Goal: Task Accomplishment & Management: Use online tool/utility

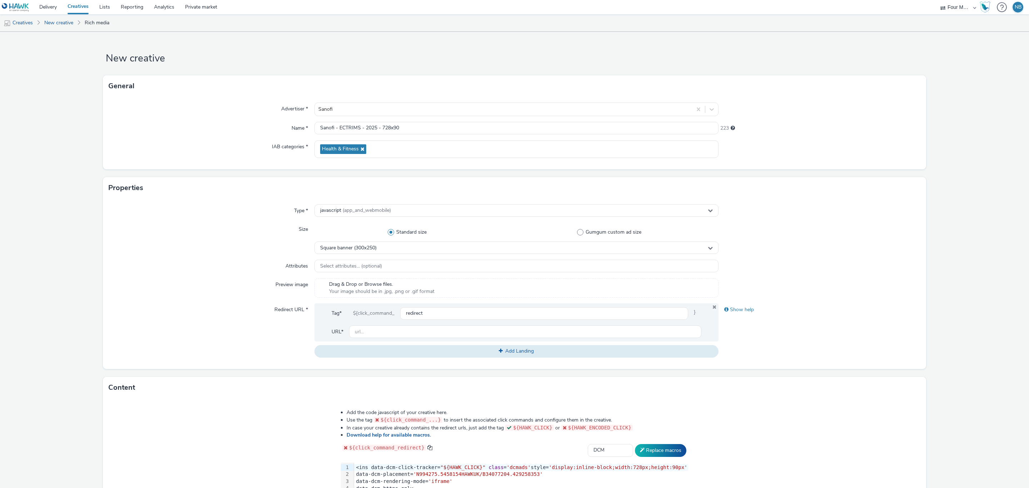
select select "dcm"
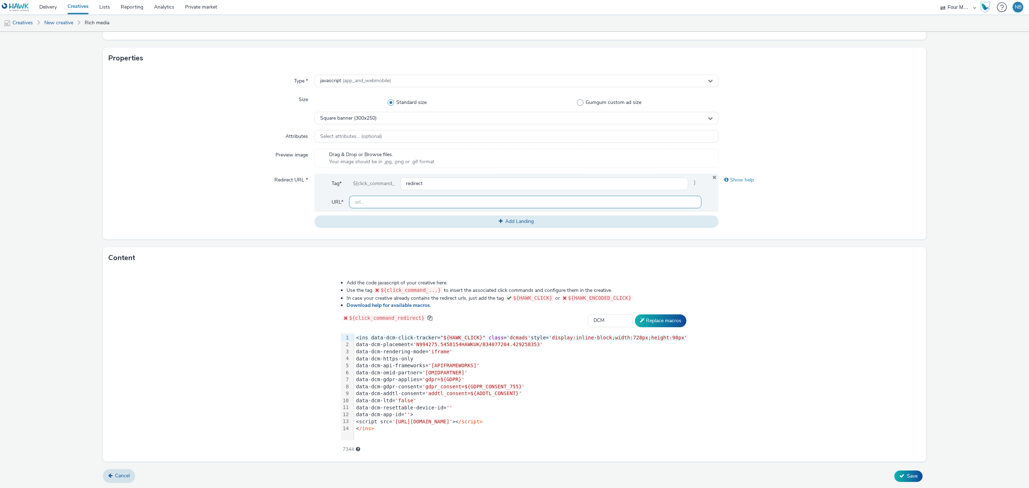
click at [399, 204] on input "text" at bounding box center [525, 202] width 352 height 13
paste input "[URL][DOMAIN_NAME]"
type input "[URL][DOMAIN_NAME]"
click at [318, 215] on div "Tag* ${click_command_ redirect } URL* [URL][DOMAIN_NAME] Add Landing" at bounding box center [516, 201] width 404 height 54
click at [116, 472] on link "Cancel" at bounding box center [119, 476] width 32 height 14
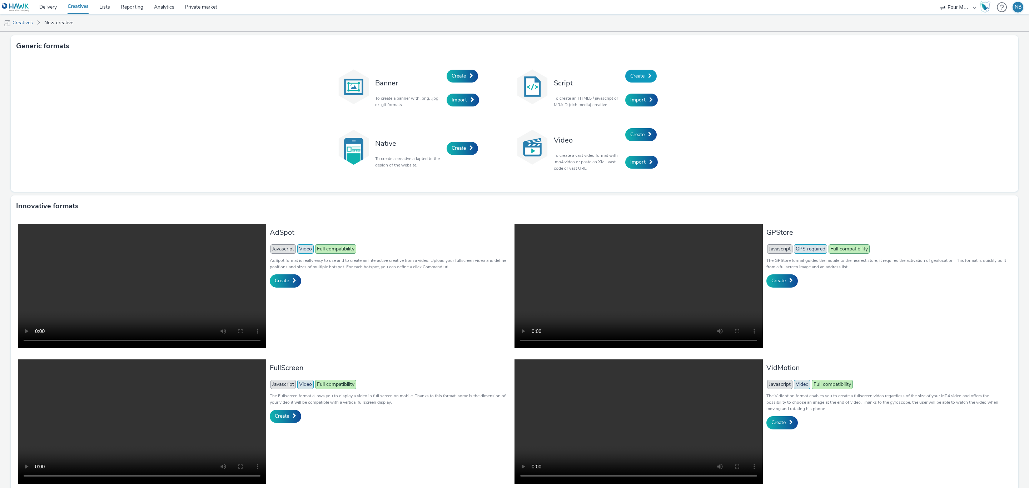
click at [641, 78] on link "Create" at bounding box center [640, 76] width 31 height 13
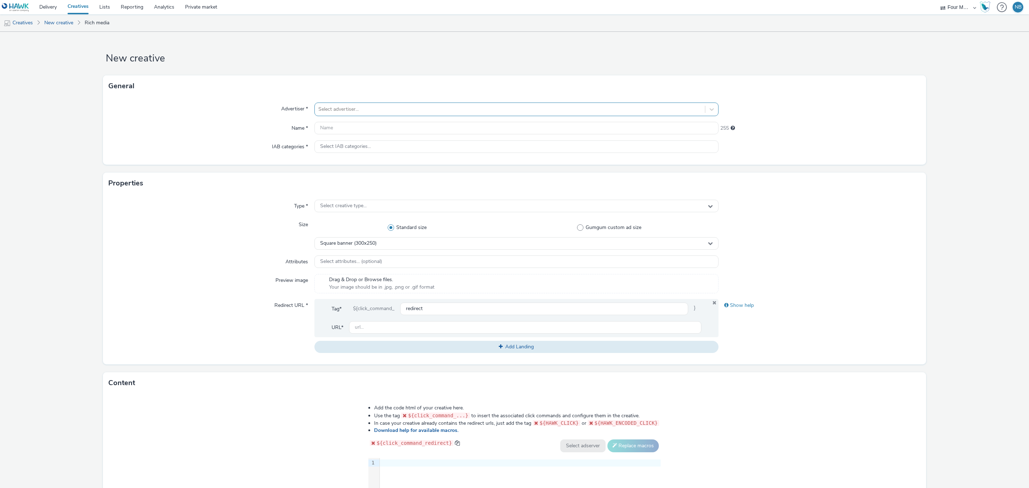
click at [384, 110] on div at bounding box center [509, 109] width 383 height 9
type input "sano"
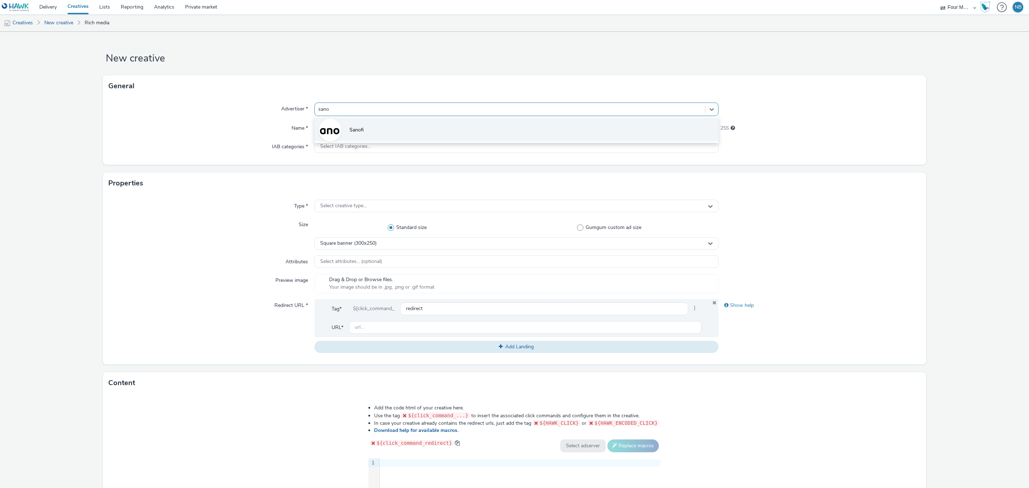
click at [376, 123] on li "Sanofi" at bounding box center [516, 130] width 404 height 24
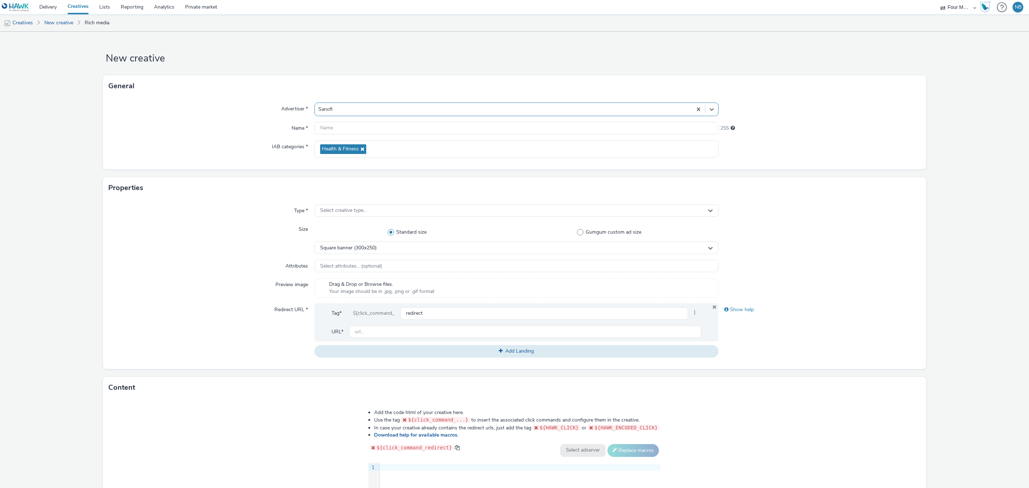
click at [372, 121] on div "Advertiser * option Sanofi, selected. Select is focused ,type to refine list, p…" at bounding box center [514, 133] width 823 height 73
click at [369, 123] on input "text" at bounding box center [516, 128] width 404 height 13
type input "Sanofi - ECTRIMS - 2025 - 728x90"
click at [351, 201] on div "Type * Select creative type... Size Standard size Gumgum custom ad size Square …" at bounding box center [514, 284] width 823 height 170
click at [341, 208] on span "Select creative type..." at bounding box center [343, 211] width 46 height 6
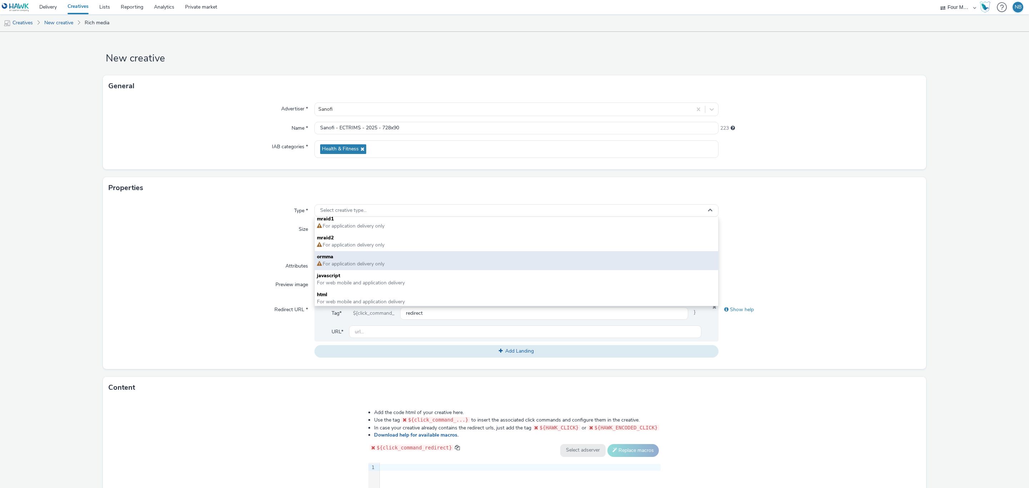
scroll to position [5, 0]
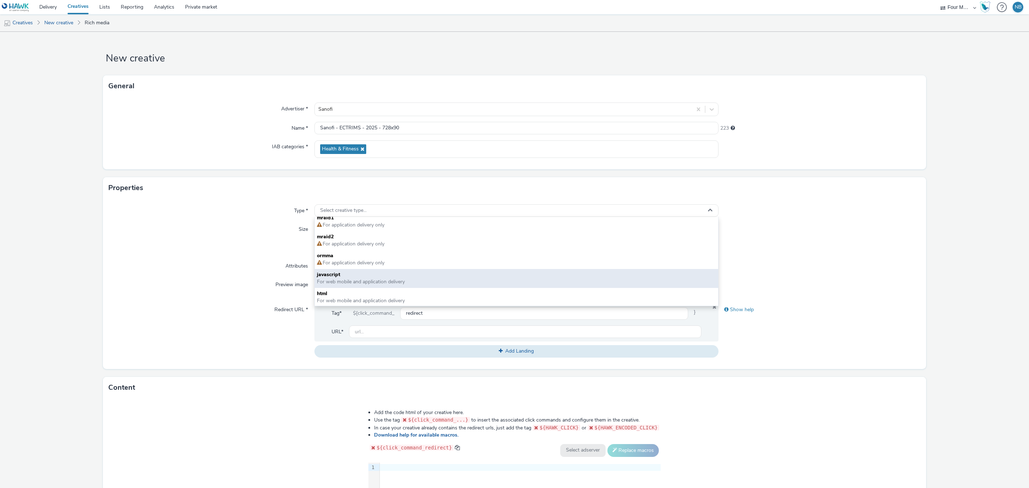
click at [352, 280] on span "For web mobile and application delivery" at bounding box center [361, 281] width 88 height 7
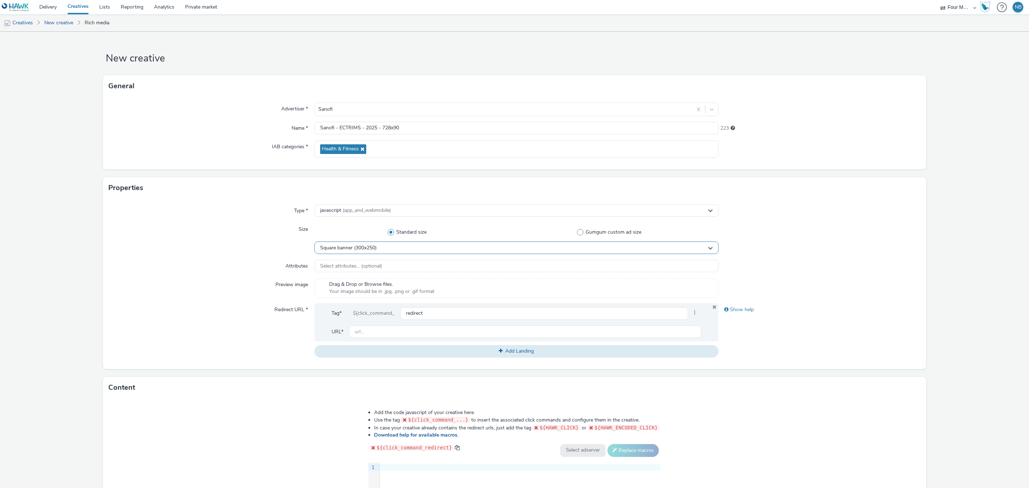
click at [355, 251] on span "Square banner (300x250)" at bounding box center [348, 248] width 56 height 6
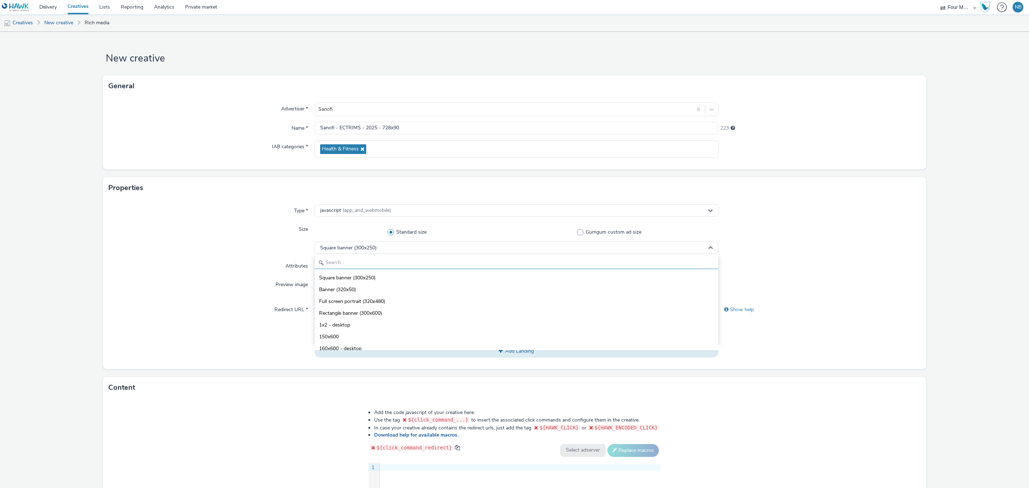
click at [349, 262] on input "text" at bounding box center [516, 263] width 403 height 13
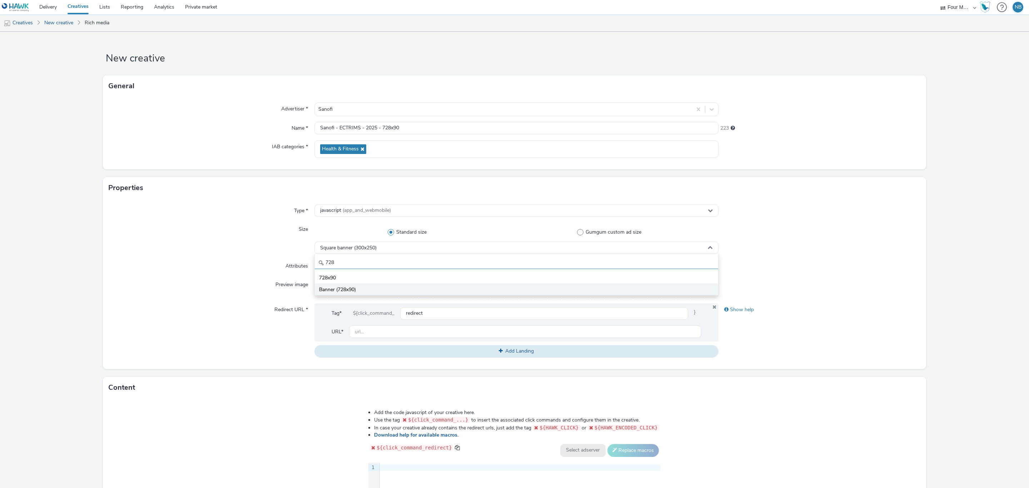
type input "728"
click at [340, 286] on li "Banner (728x90)" at bounding box center [516, 289] width 403 height 12
click at [365, 264] on span "Select attributes... (optional)" at bounding box center [351, 266] width 62 height 6
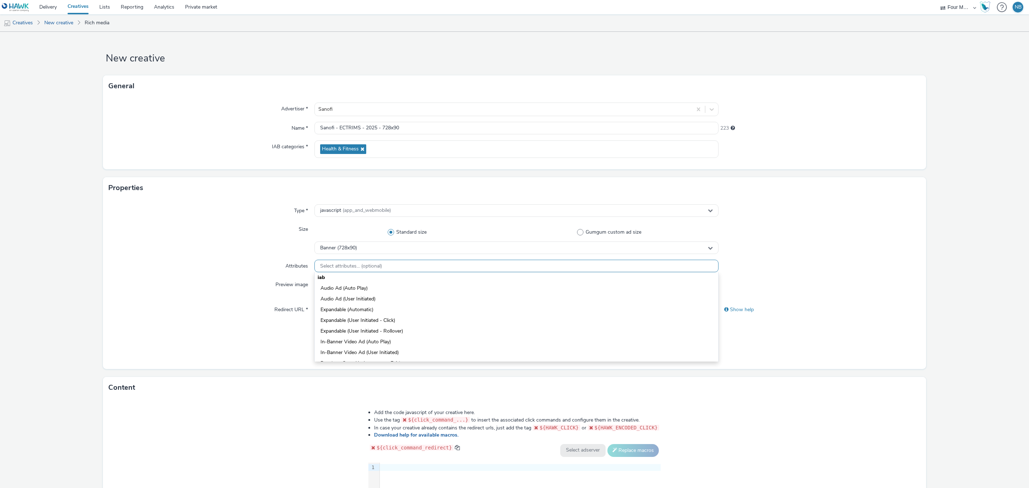
click at [365, 264] on span "Select attributes... (optional)" at bounding box center [351, 266] width 62 height 6
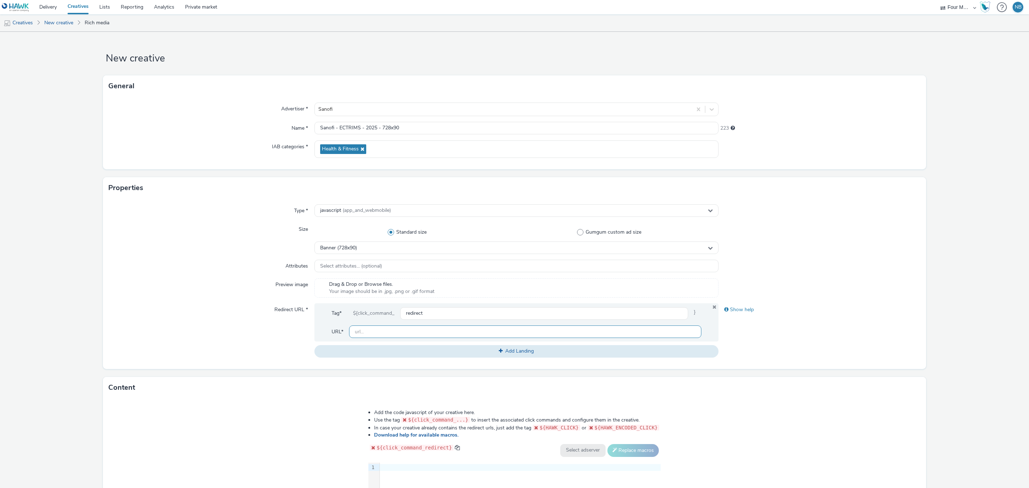
click at [368, 331] on input "text" at bounding box center [525, 332] width 352 height 13
paste input "[URL][DOMAIN_NAME]"
type input "[URL][DOMAIN_NAME]"
click at [179, 311] on div "Redirect URL *" at bounding box center [212, 330] width 206 height 54
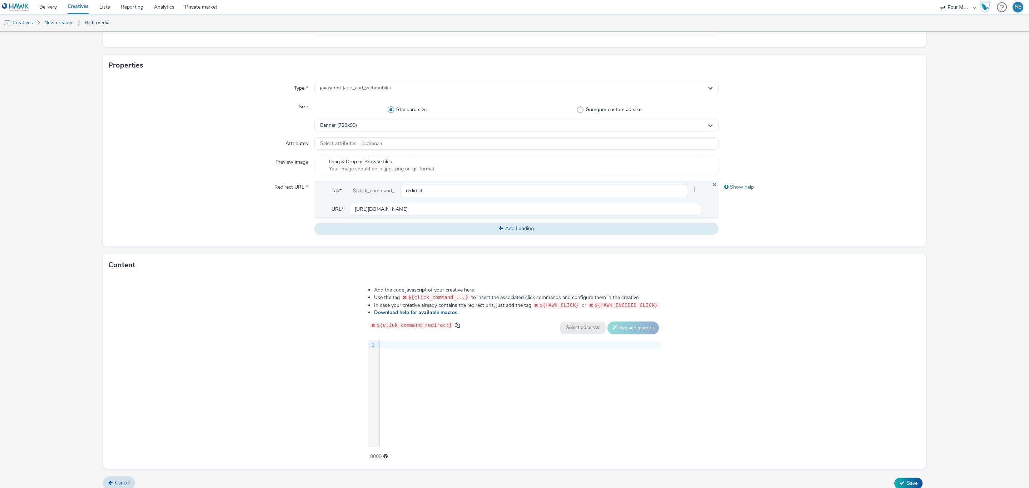
scroll to position [131, 0]
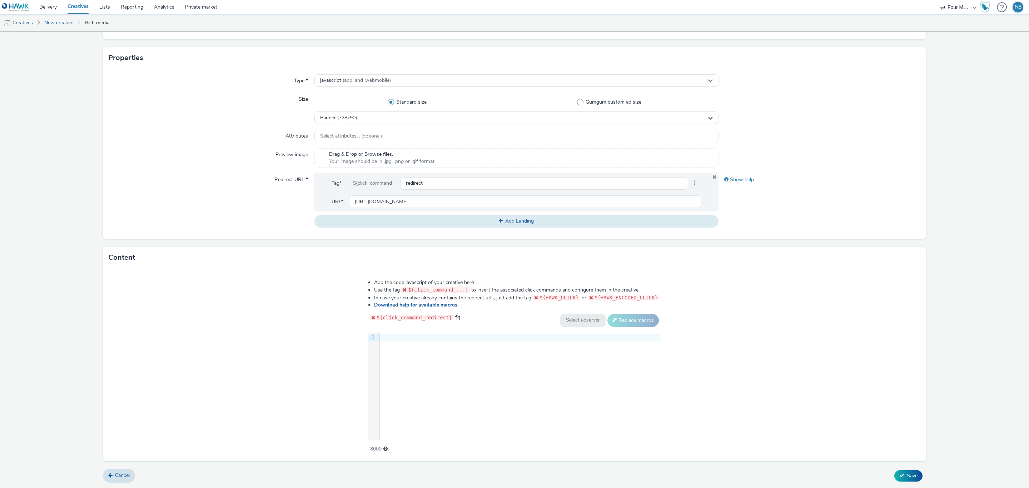
click at [479, 360] on div "9 1 ›" at bounding box center [514, 386] width 292 height 107
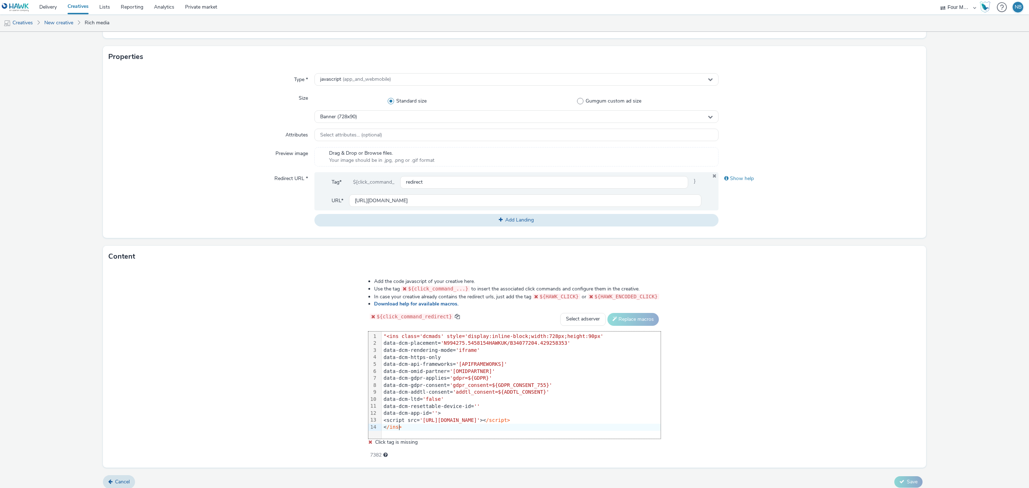
click at [387, 339] on span ""<ins class='dcmads' style='display:inline-block;width:728px;height:90px'" at bounding box center [494, 336] width 220 height 6
click at [323, 356] on div "Add the code javascript of your creative here. Use the tag ${click_command_...}…" at bounding box center [514, 367] width 823 height 200
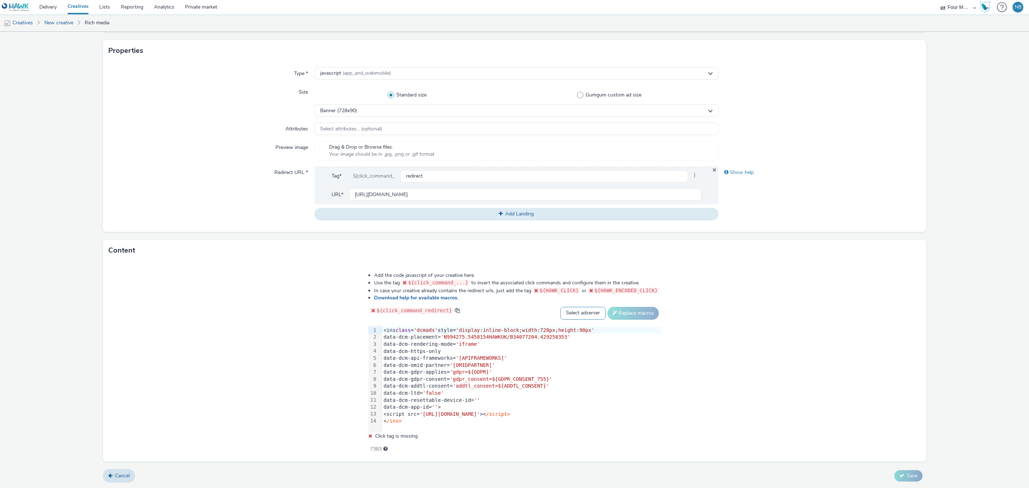
click at [574, 316] on select "Select adserver Sizmek DCM Adform Sting" at bounding box center [582, 313] width 45 height 13
select select "dcm"
click at [560, 307] on select "Select adserver Sizmek DCM Adform Sting" at bounding box center [582, 313] width 45 height 13
click at [622, 312] on button "Replace macros" at bounding box center [632, 313] width 51 height 13
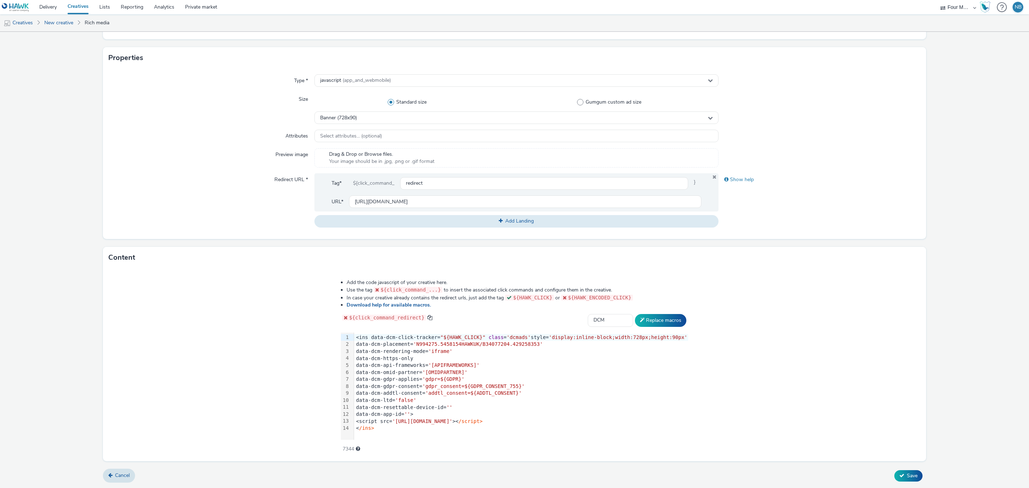
scroll to position [131, 0]
click at [907, 476] on span "Save" at bounding box center [912, 475] width 11 height 7
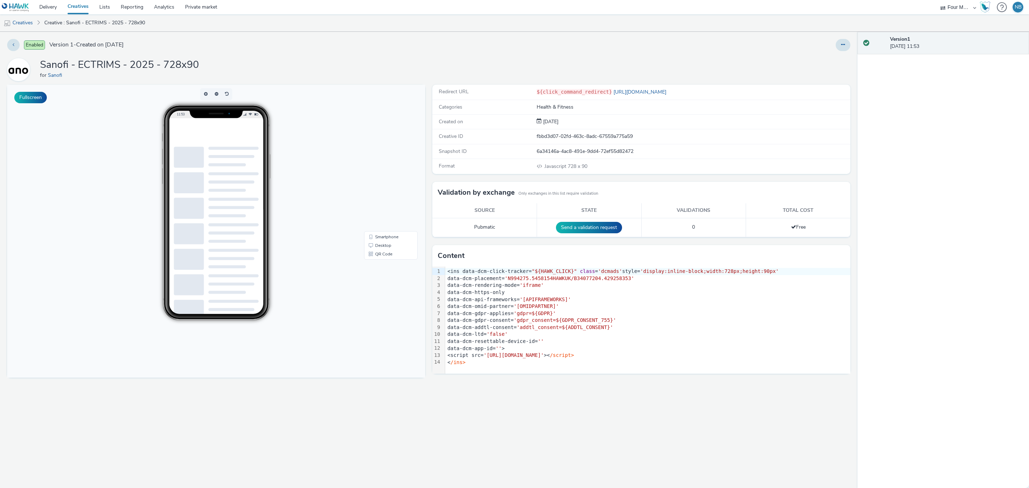
click at [74, 6] on link "Creatives" at bounding box center [78, 7] width 32 height 14
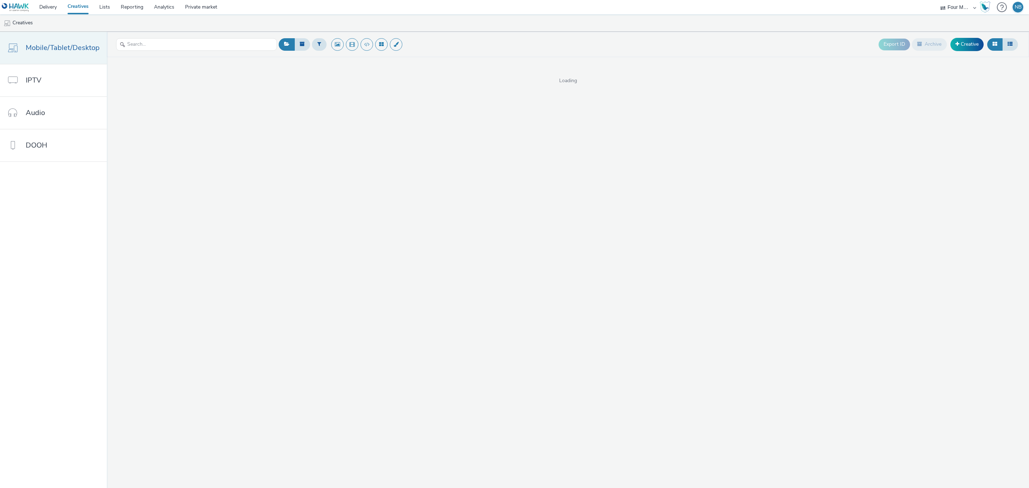
click at [78, 50] on span "Mobile/Tablet/Desktop" at bounding box center [63, 48] width 74 height 10
click at [962, 47] on link "Creative" at bounding box center [967, 44] width 33 height 13
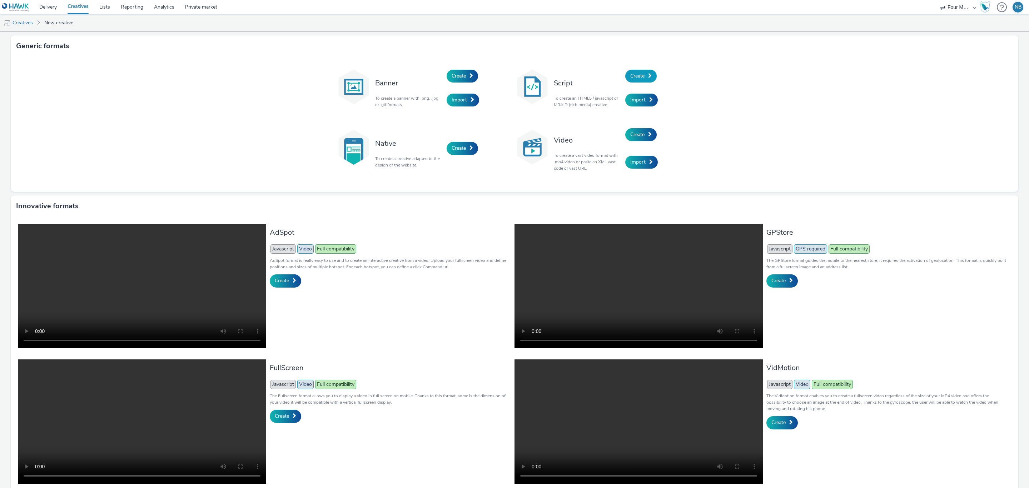
click at [630, 75] on span "Create" at bounding box center [637, 76] width 14 height 7
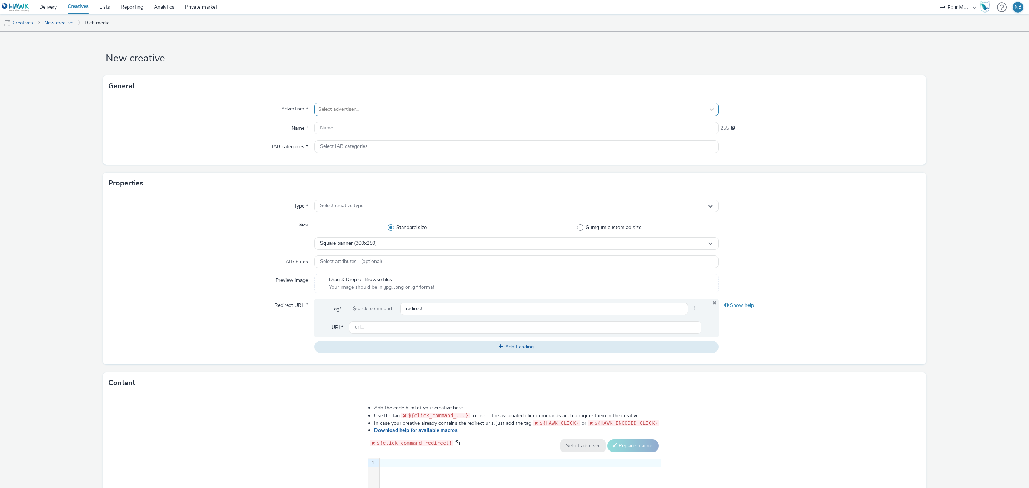
click at [366, 107] on div at bounding box center [509, 109] width 383 height 9
type input "sano"
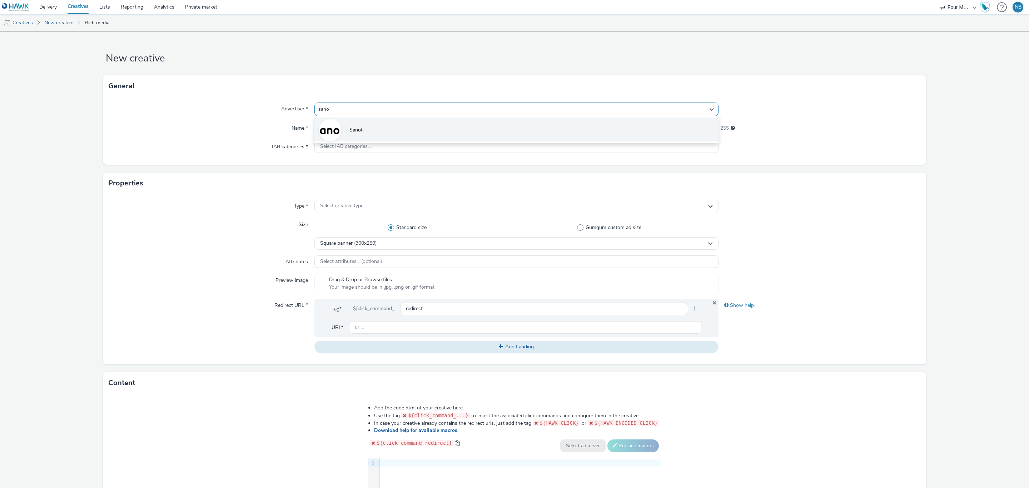
click at [361, 125] on li "Sanofi" at bounding box center [516, 130] width 404 height 24
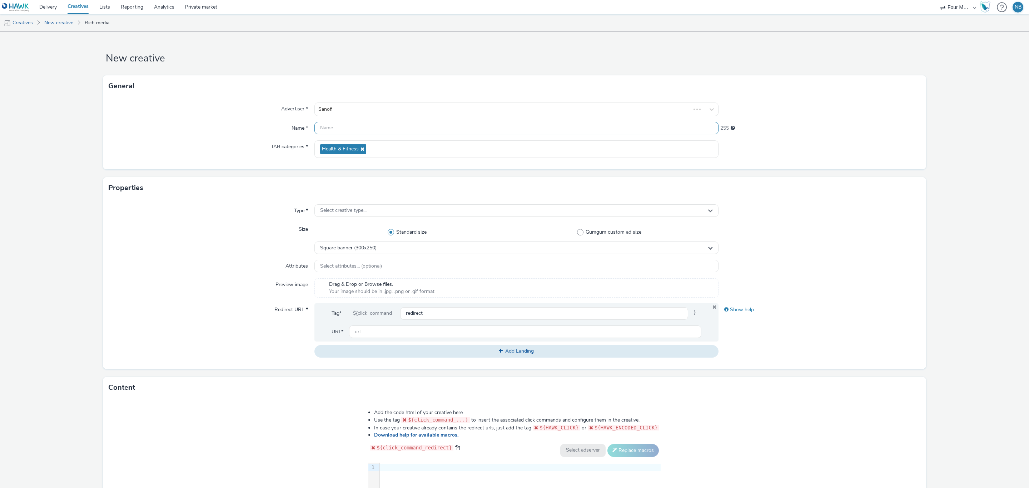
click at [356, 129] on input "text" at bounding box center [516, 128] width 404 height 13
type input "Sanofi - ECTRIMS - 2025 - 300x250"
click at [347, 210] on span "Select creative type..." at bounding box center [343, 211] width 46 height 6
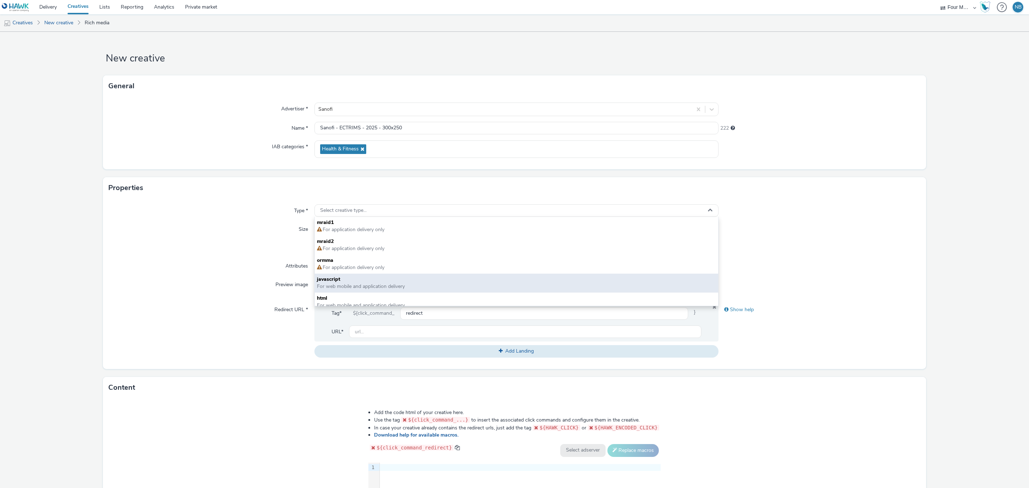
click at [348, 280] on span "javascript" at bounding box center [516, 279] width 399 height 7
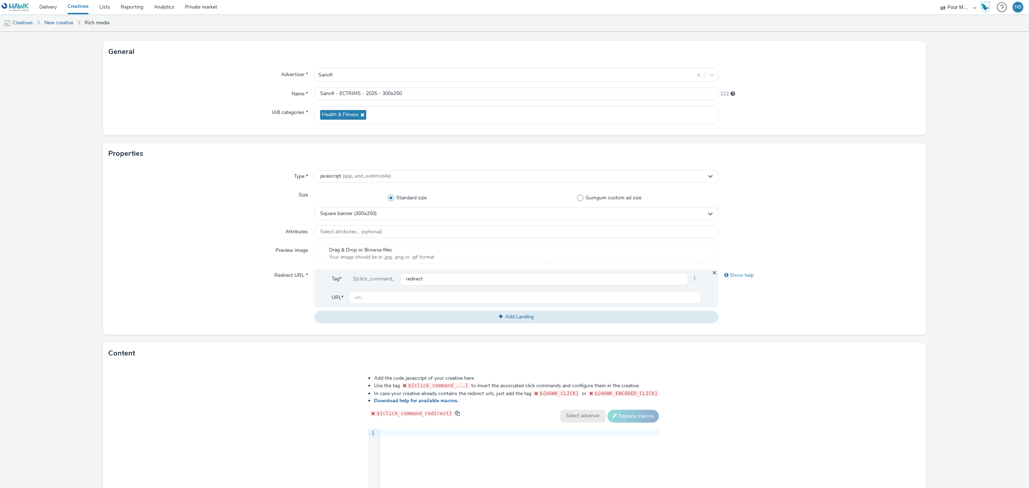
scroll to position [54, 0]
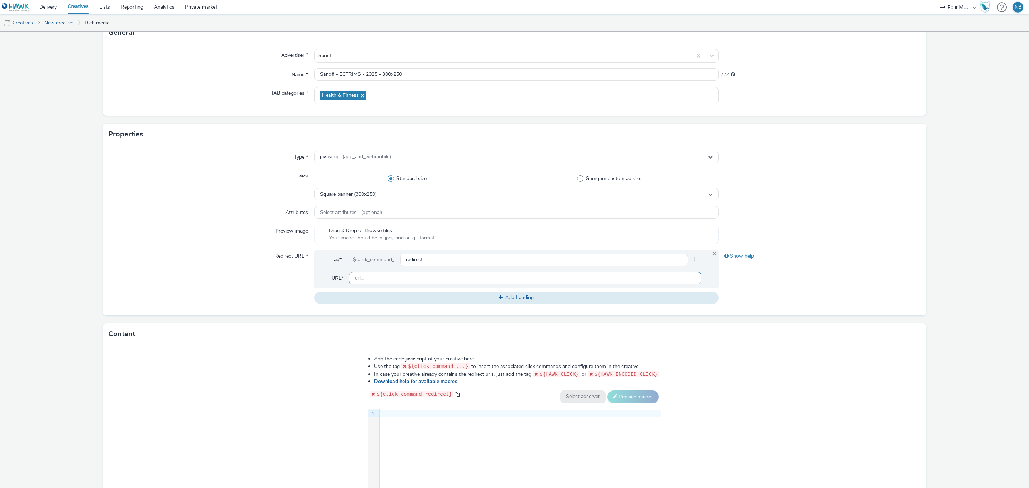
click at [401, 280] on input "text" at bounding box center [525, 278] width 352 height 13
paste input "[URL][DOMAIN_NAME]"
type input "[URL][DOMAIN_NAME]"
click at [188, 291] on div "Redirect URL *" at bounding box center [212, 277] width 206 height 54
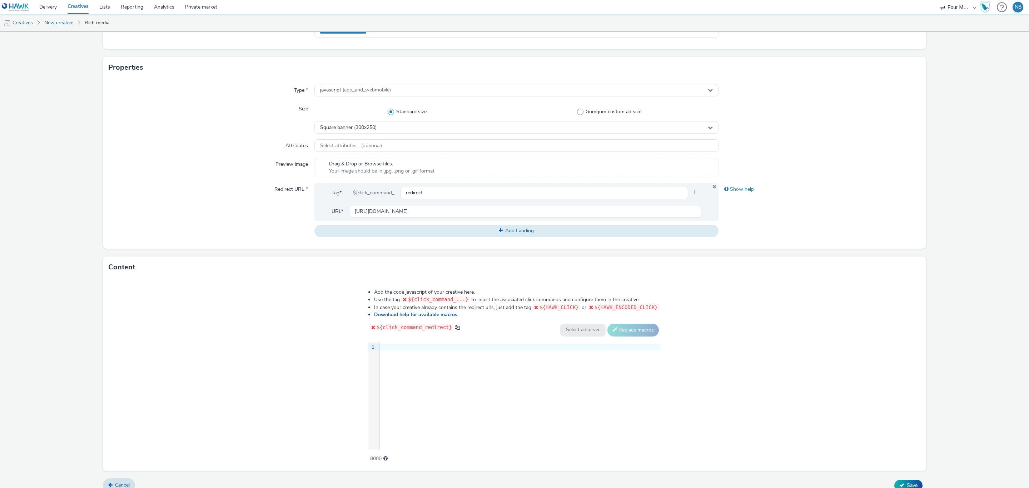
scroll to position [131, 0]
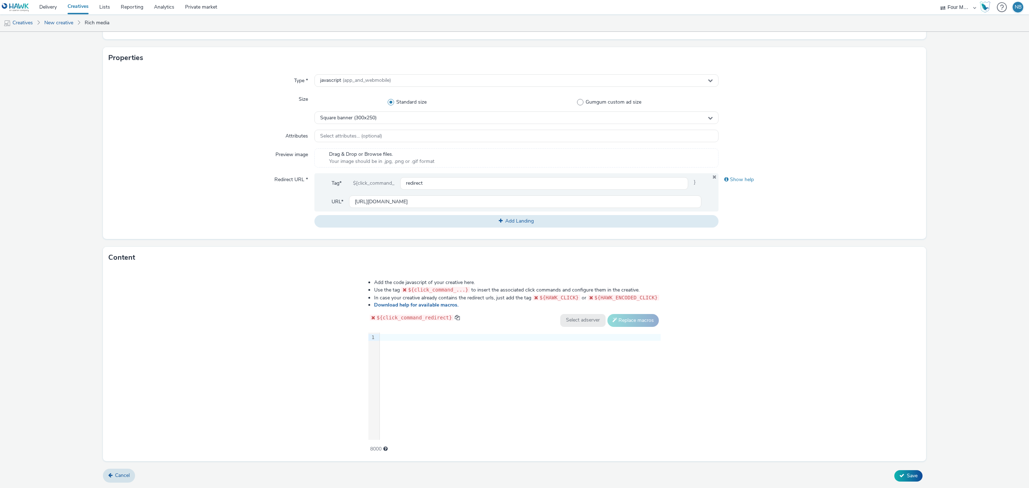
click at [444, 354] on div "9 1 ›" at bounding box center [514, 386] width 292 height 107
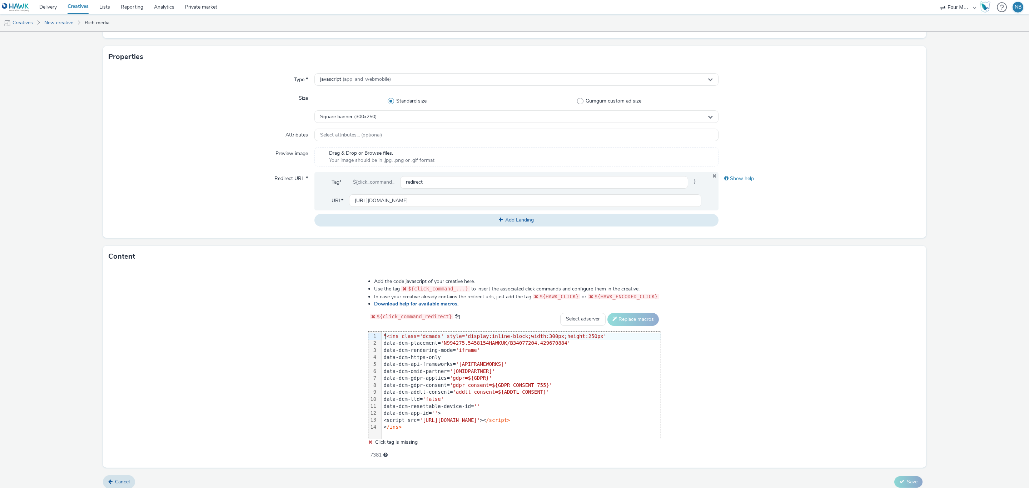
click at [386, 339] on span ""<ins class='dcmads' style='display:inline-block;width:300px;height:250px'" at bounding box center [495, 336] width 223 height 6
click at [583, 326] on select "Select adserver Sizmek DCM Adform Sting" at bounding box center [582, 319] width 45 height 13
select select "dcm"
click at [560, 314] on select "Select adserver Sizmek DCM Adform Sting" at bounding box center [582, 319] width 45 height 13
click at [617, 323] on button "Replace macros" at bounding box center [632, 319] width 51 height 13
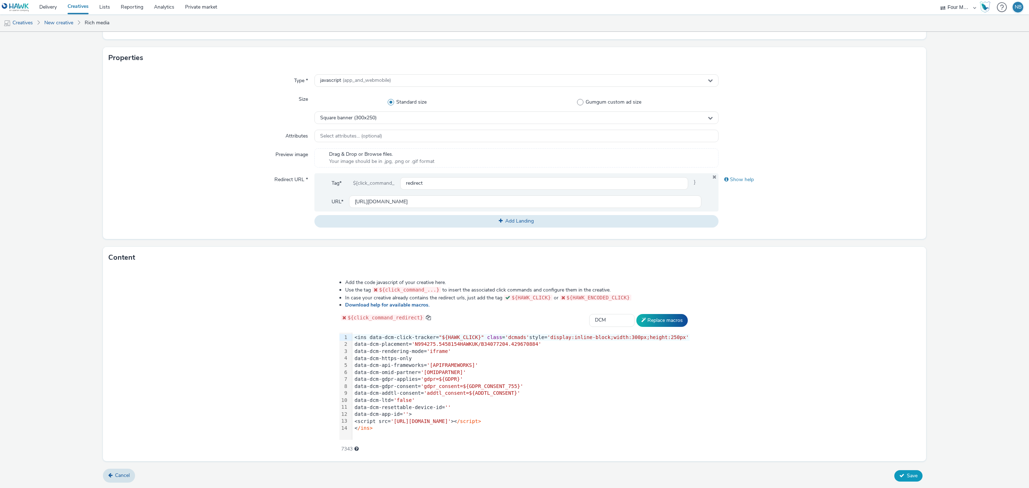
click at [907, 473] on span "Save" at bounding box center [912, 475] width 11 height 7
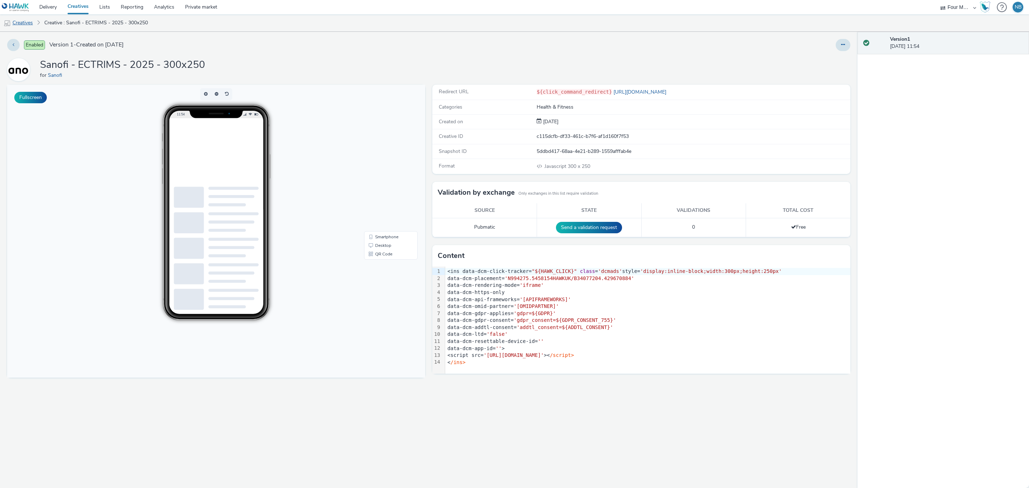
click at [25, 19] on link "Creatives" at bounding box center [18, 22] width 36 height 17
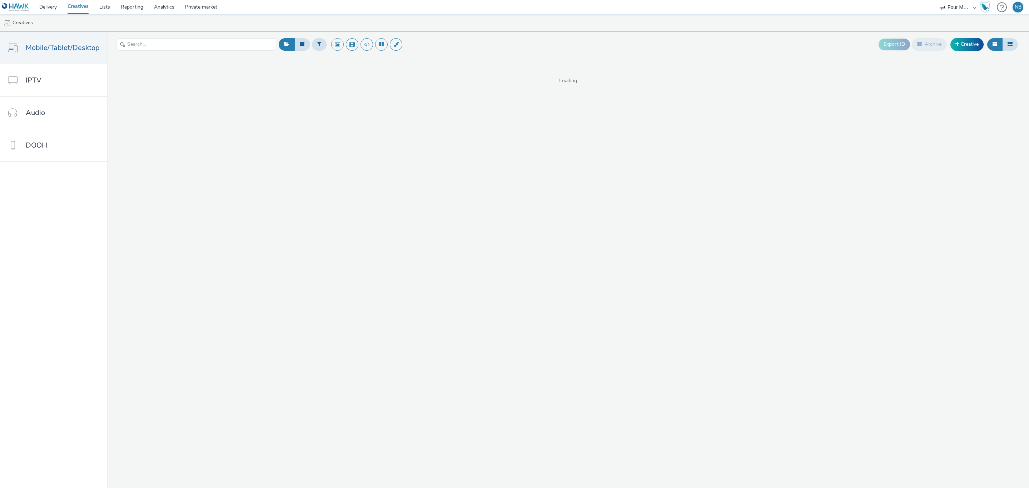
click at [959, 55] on header "Export ID Archive Creative" at bounding box center [568, 44] width 922 height 25
click at [969, 46] on link "Creative" at bounding box center [967, 44] width 33 height 13
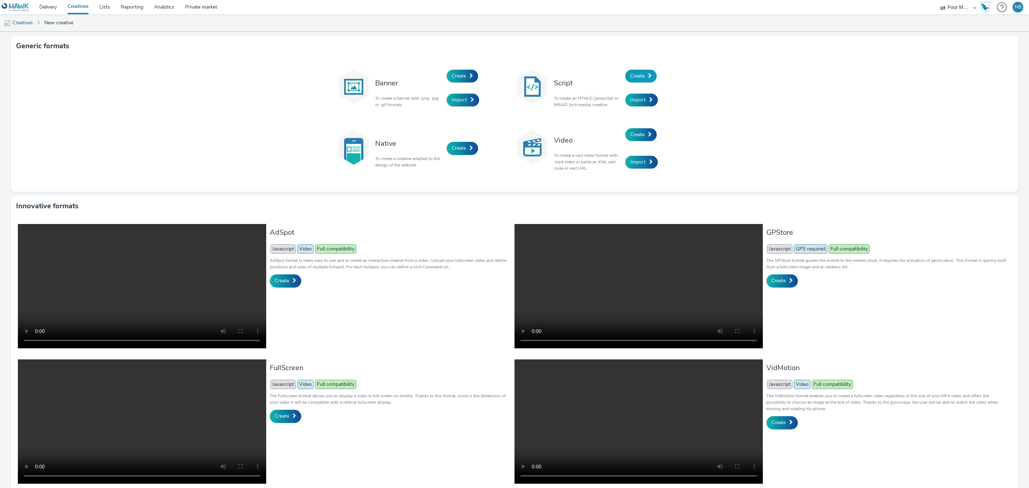
click at [636, 79] on link "Create" at bounding box center [640, 76] width 31 height 13
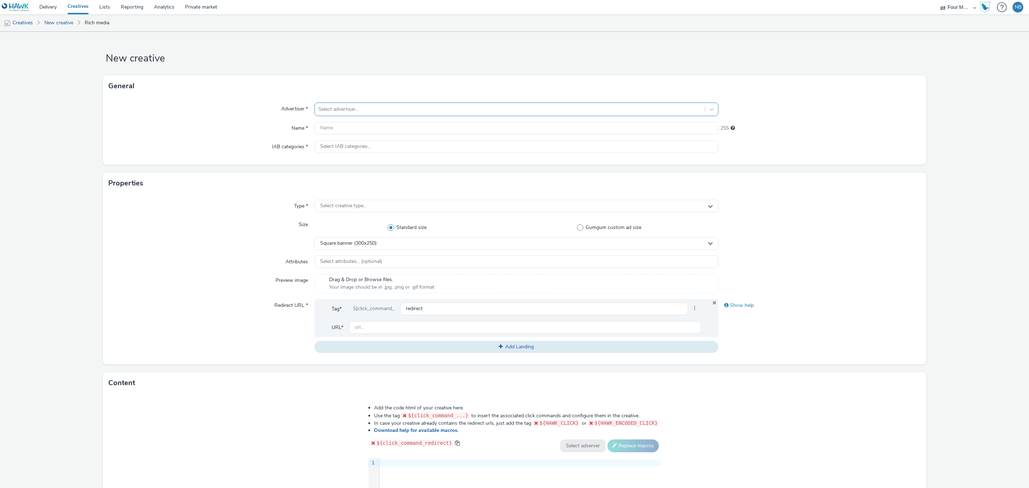
click at [347, 113] on div at bounding box center [509, 109] width 383 height 9
type input "san"
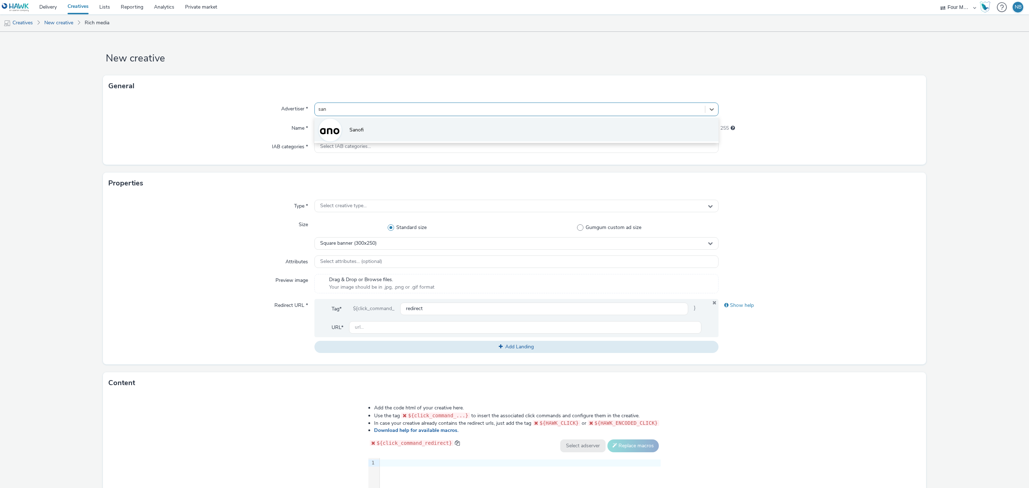
click at [363, 137] on li "Sanofi" at bounding box center [516, 130] width 404 height 24
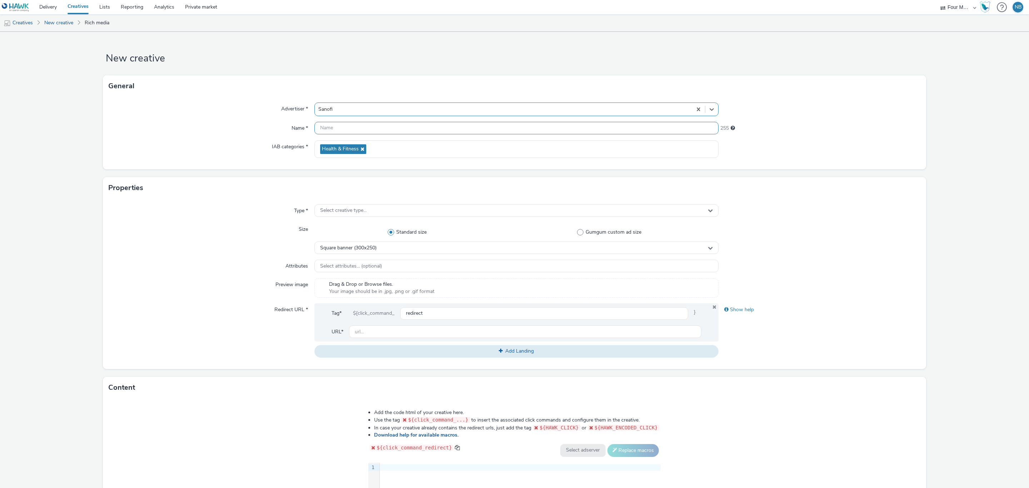
click at [362, 132] on input "text" at bounding box center [516, 128] width 404 height 13
type input "Sanofi - ECTRIMS - 2025 - 300x50"
click at [372, 214] on div "Select creative type..." at bounding box center [516, 210] width 404 height 13
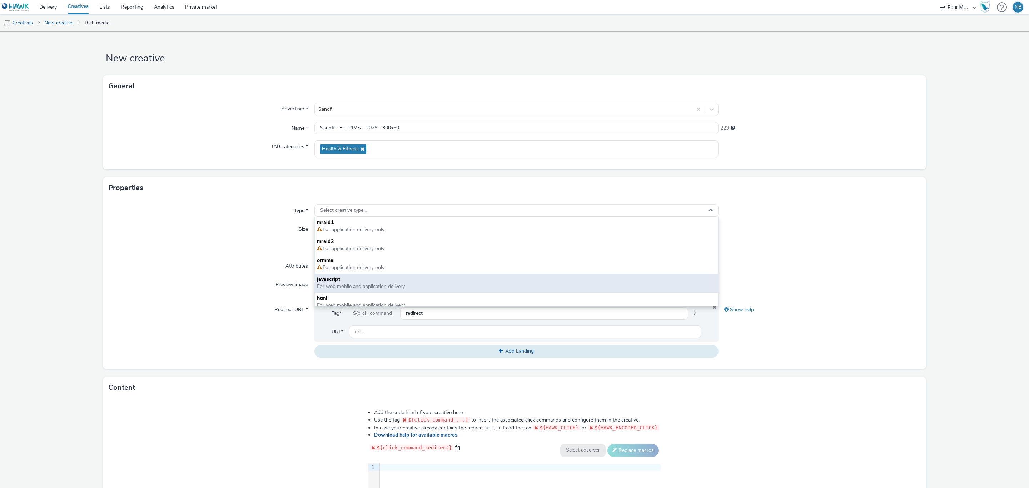
click at [366, 287] on span "For web mobile and application delivery" at bounding box center [361, 286] width 88 height 7
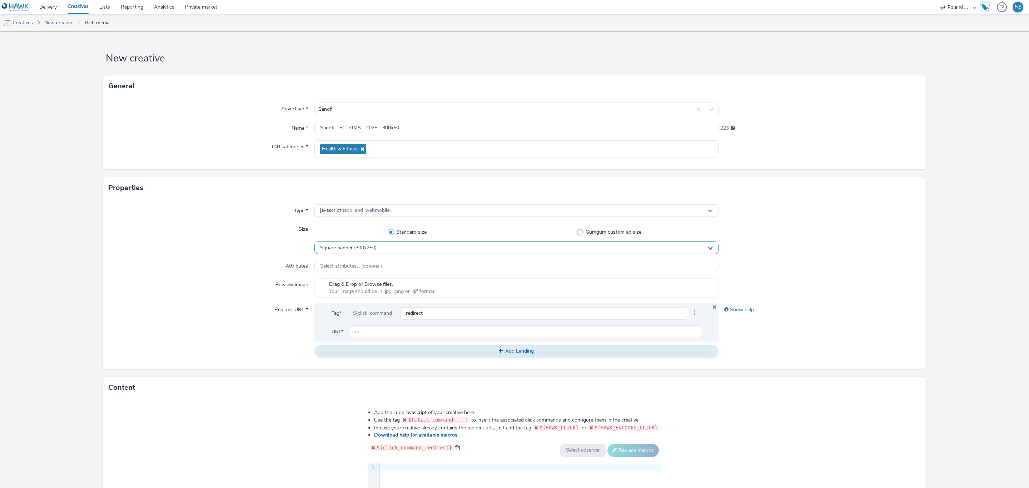
click at [370, 252] on div "Square banner (300x250)" at bounding box center [516, 248] width 404 height 13
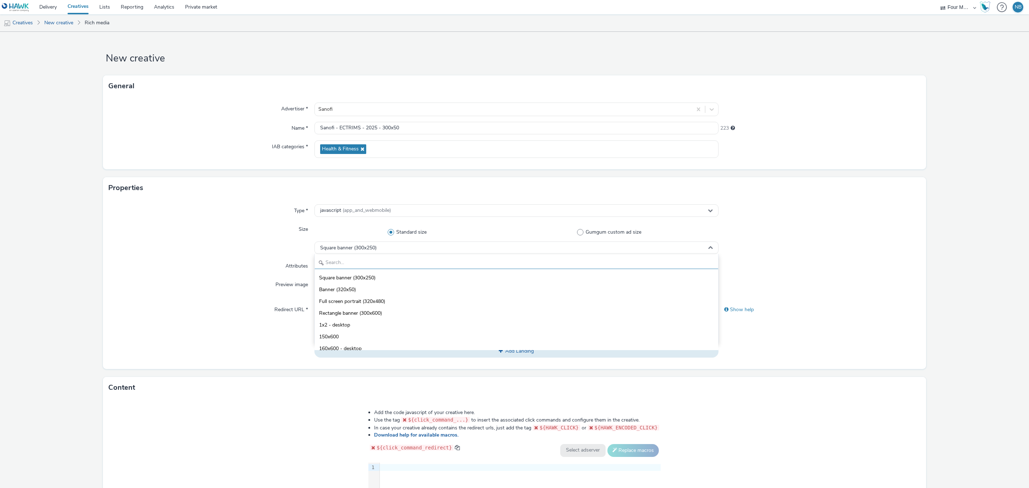
click at [368, 262] on input "text" at bounding box center [516, 263] width 403 height 13
type input "300x"
click at [368, 340] on span "Standard banner (300x50)" at bounding box center [348, 336] width 58 height 7
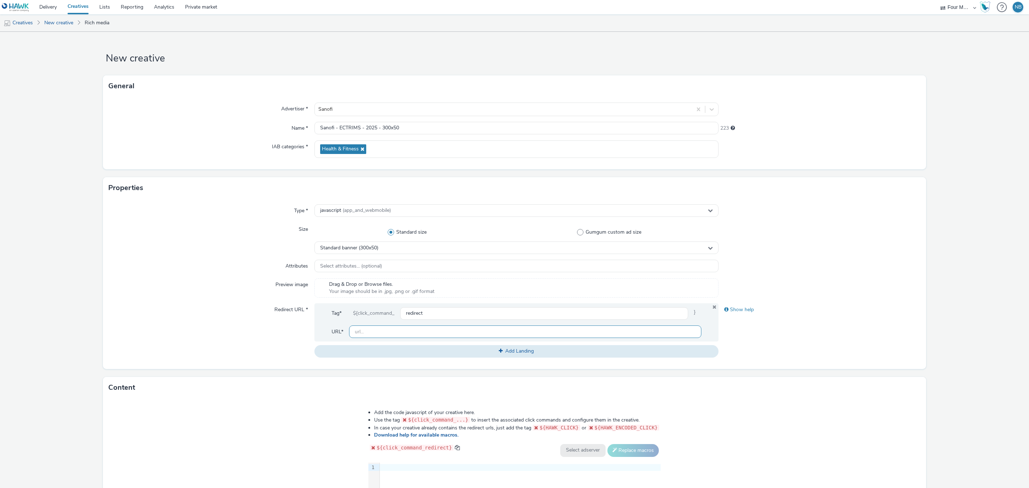
click at [395, 334] on input "text" at bounding box center [525, 332] width 352 height 13
paste input "[URL][DOMAIN_NAME]"
type input "[URL][DOMAIN_NAME]"
click at [242, 328] on div "Redirect URL *" at bounding box center [212, 330] width 206 height 54
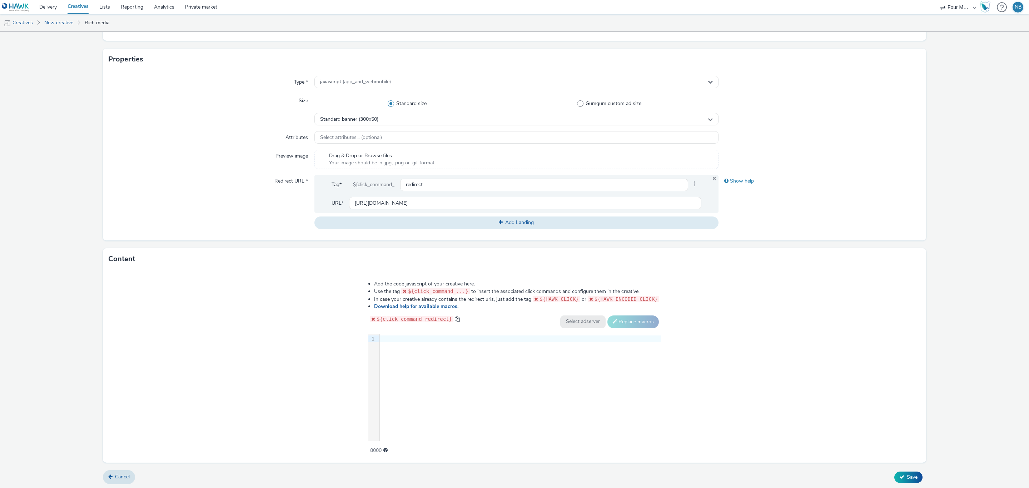
scroll to position [131, 0]
click at [438, 368] on div "9 1 ›" at bounding box center [514, 386] width 292 height 107
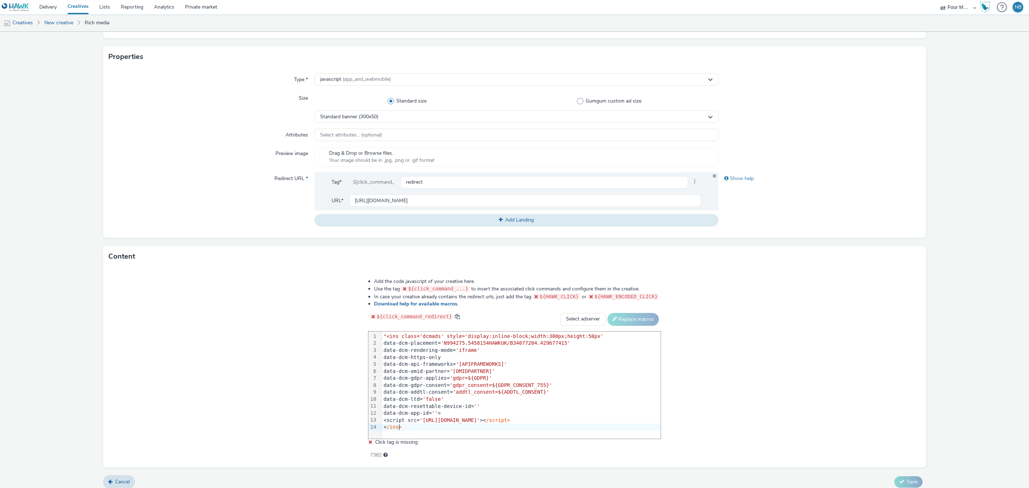
click at [387, 338] on span ""<ins class='dcmads' style='display:inline-block;width:300px;height:50px'" at bounding box center [494, 336] width 220 height 6
click at [593, 321] on select "Select adserver Sizmek DCM Adform Sting" at bounding box center [582, 319] width 45 height 13
select select "dcm"
click at [560, 314] on select "Select adserver Sizmek DCM Adform Sting" at bounding box center [582, 319] width 45 height 13
click at [619, 326] on button "Replace macros" at bounding box center [632, 319] width 51 height 13
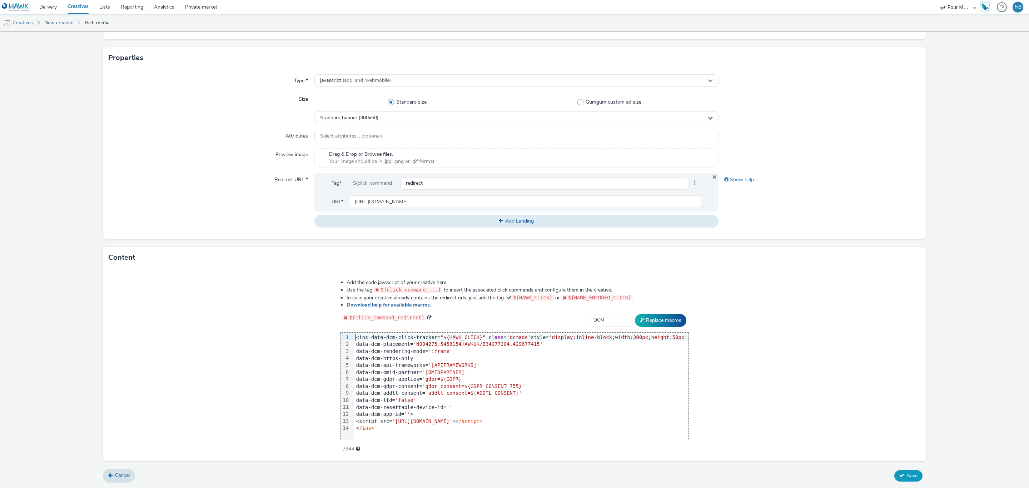
click at [907, 476] on span "Save" at bounding box center [912, 475] width 11 height 7
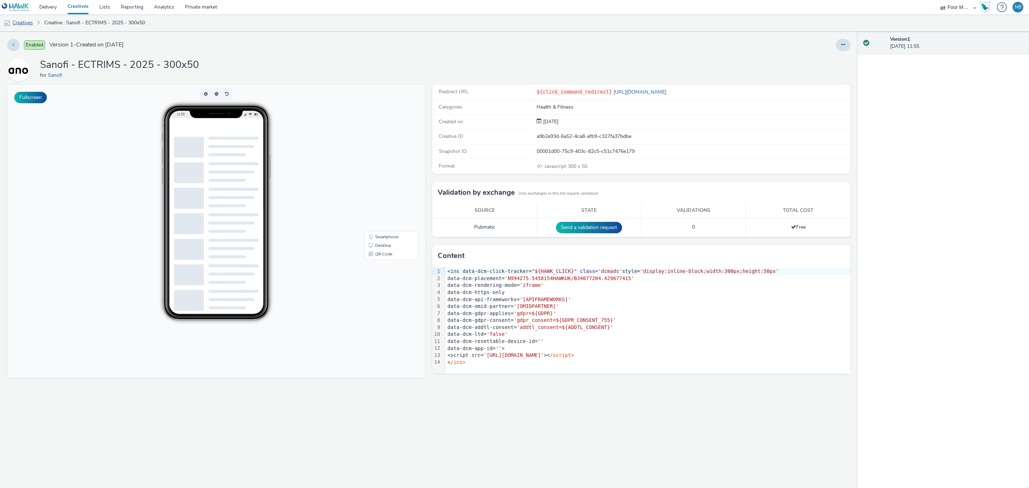
click at [31, 20] on link "Creatives" at bounding box center [18, 22] width 36 height 17
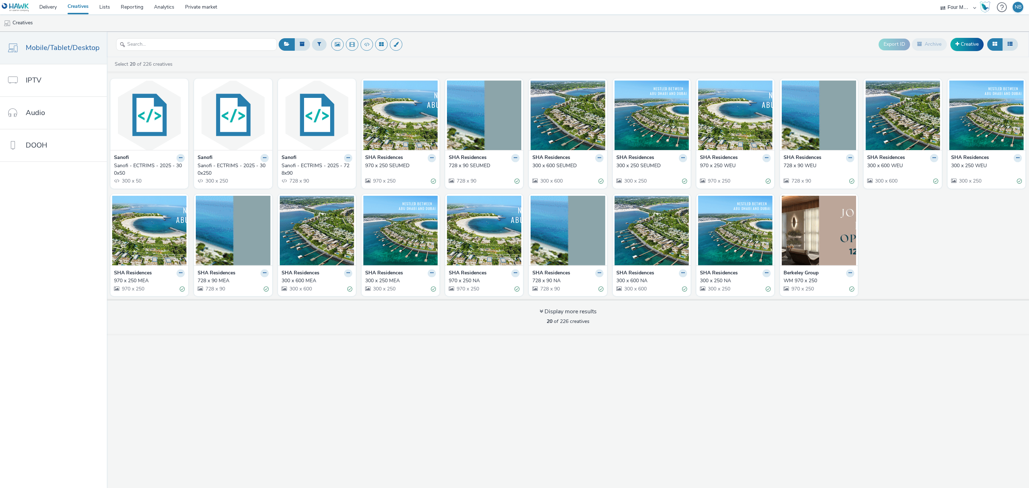
click at [310, 167] on div "Sanofi - ECTRIMS - 2025 - 728x90" at bounding box center [316, 169] width 68 height 15
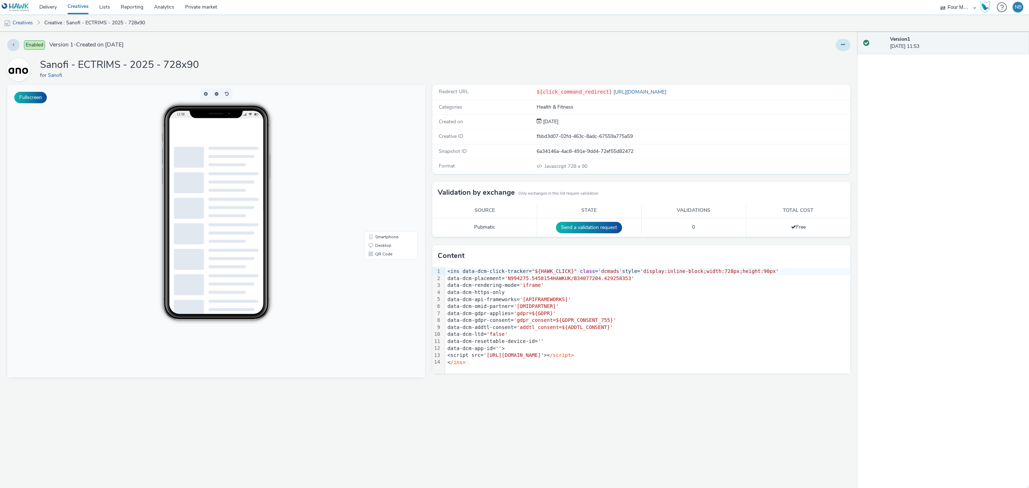
click at [840, 46] on button at bounding box center [843, 45] width 15 height 12
click at [832, 55] on link "Edit" at bounding box center [824, 59] width 54 height 14
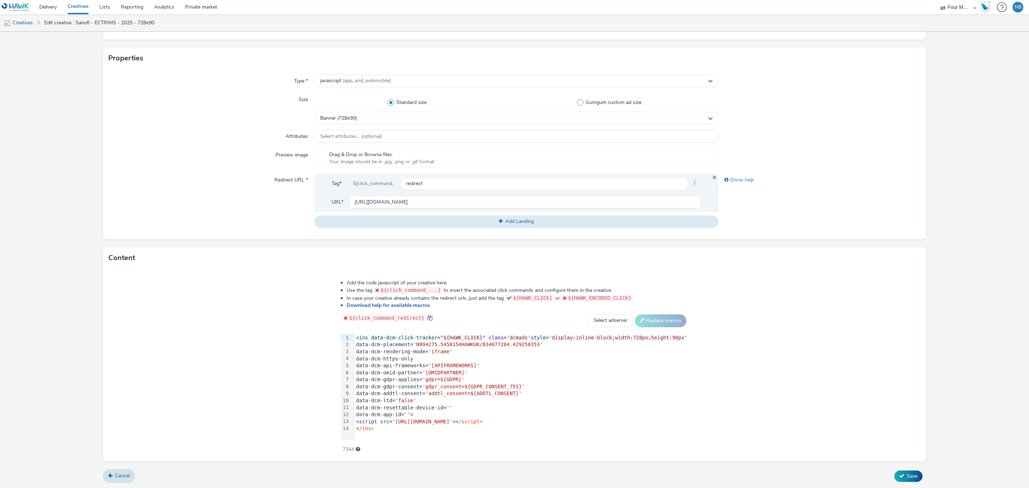
scroll to position [131, 0]
click at [88, 6] on link "Creatives" at bounding box center [78, 7] width 32 height 14
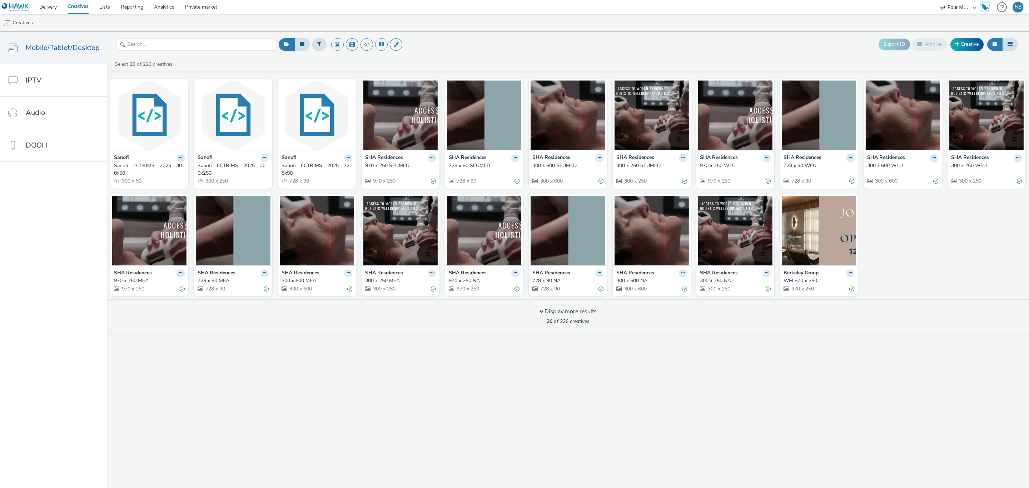
click at [471, 38] on div "Export ID Archive Creative" at bounding box center [648, 45] width 743 height 18
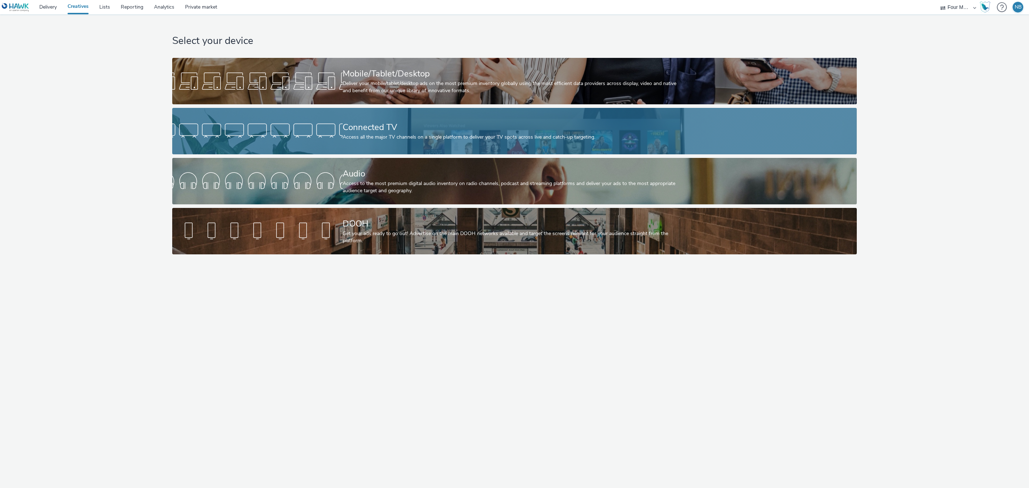
click at [398, 111] on div "Connected TV Access all the major TV channels on a single platform to deliver y…" at bounding box center [513, 131] width 341 height 46
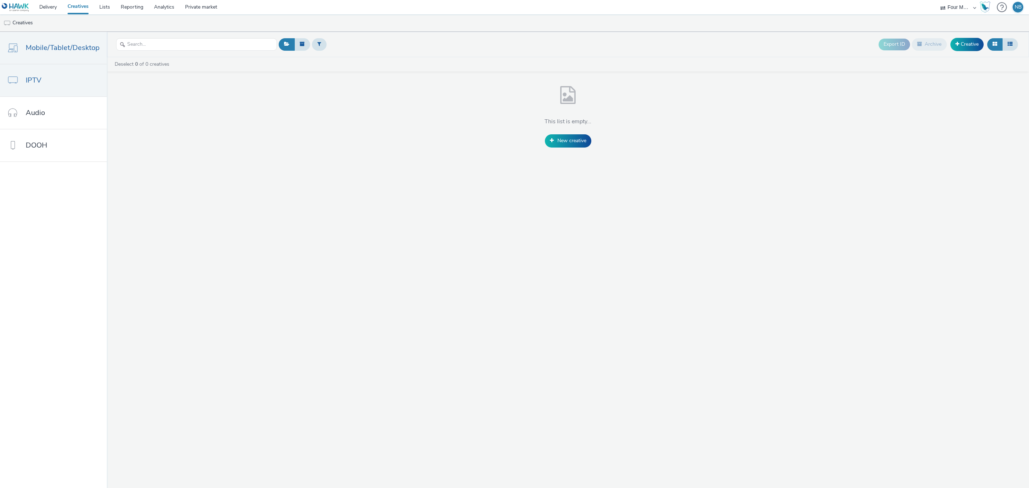
click at [73, 40] on link "Mobile/Tablet/Desktop" at bounding box center [53, 48] width 107 height 32
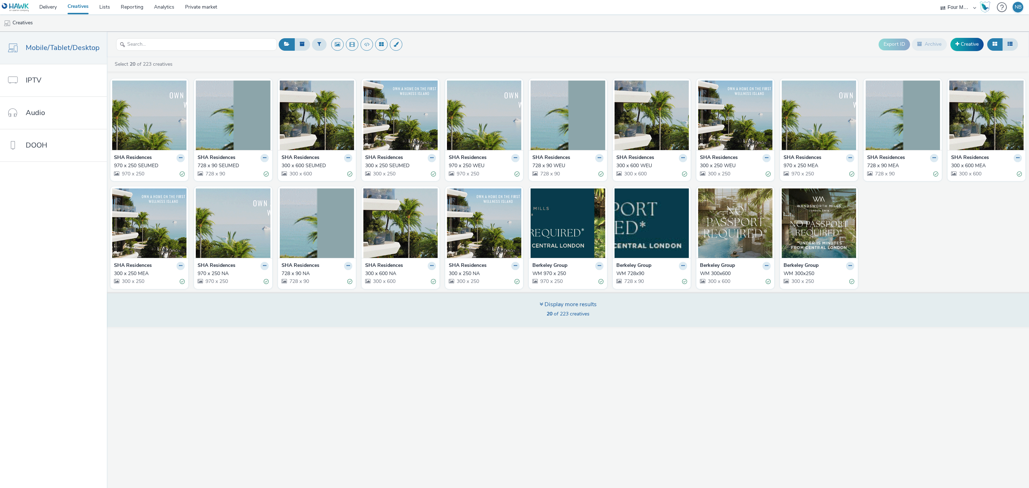
click at [579, 316] on span "20 of 223 creatives" at bounding box center [568, 314] width 43 height 7
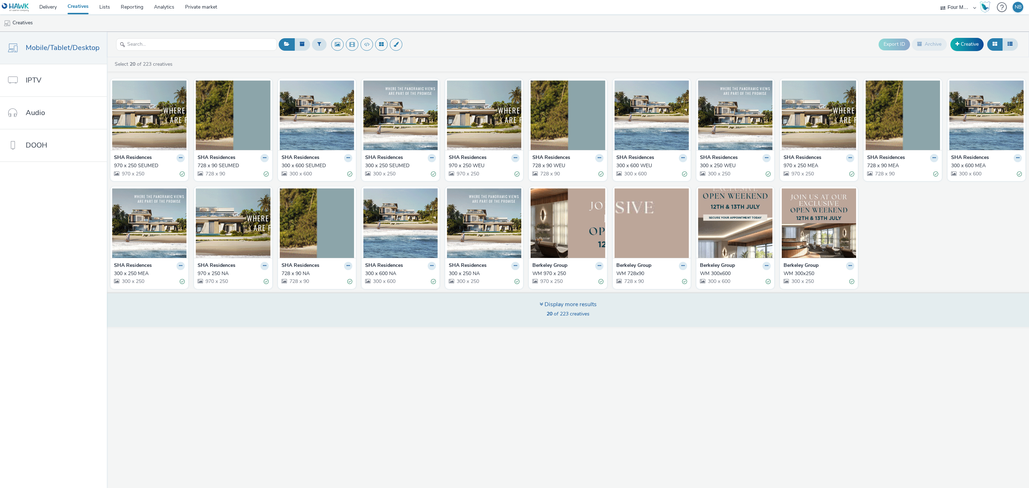
click at [540, 307] on icon at bounding box center [542, 304] width 4 height 6
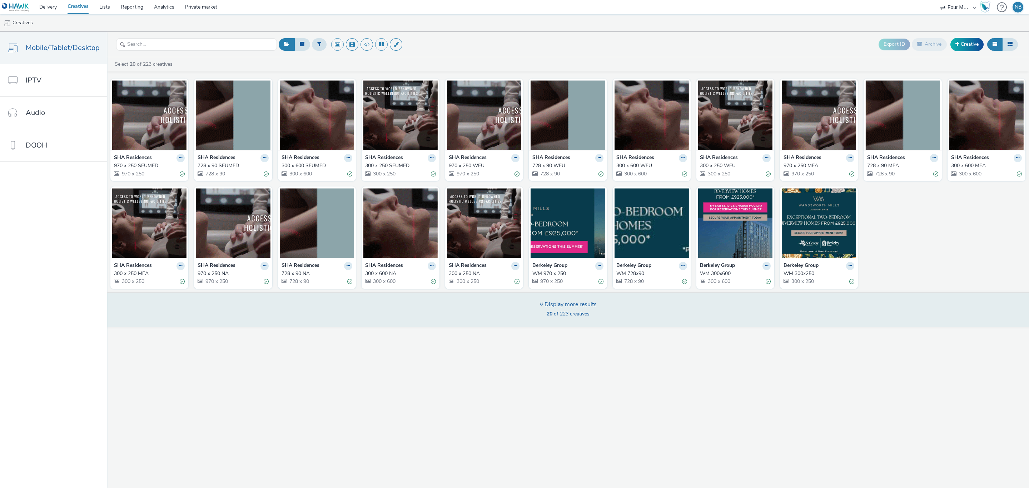
click at [549, 307] on div "Display more results" at bounding box center [568, 305] width 57 height 8
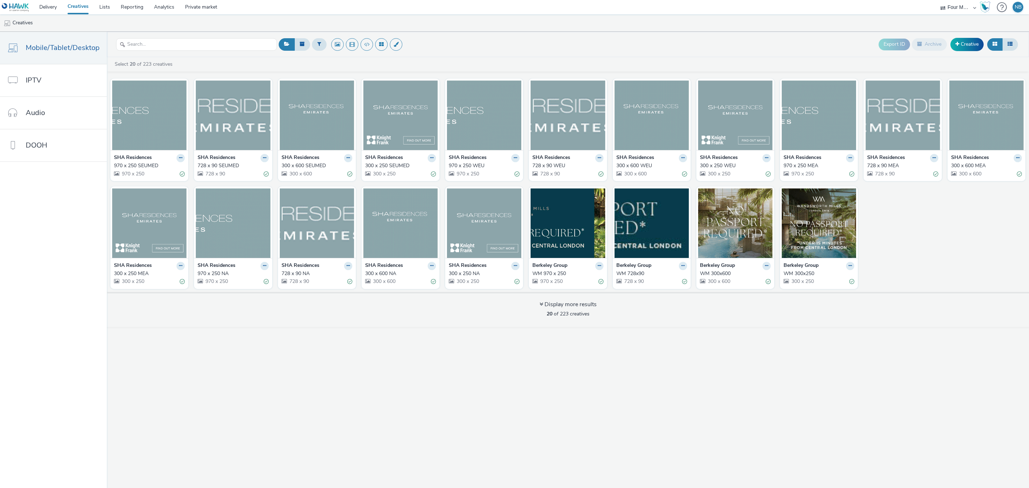
click at [562, 361] on div "Export ID Archive Creative Select 20 of 223 creatives SHA Residences 970 x 250 …" at bounding box center [568, 260] width 922 height 456
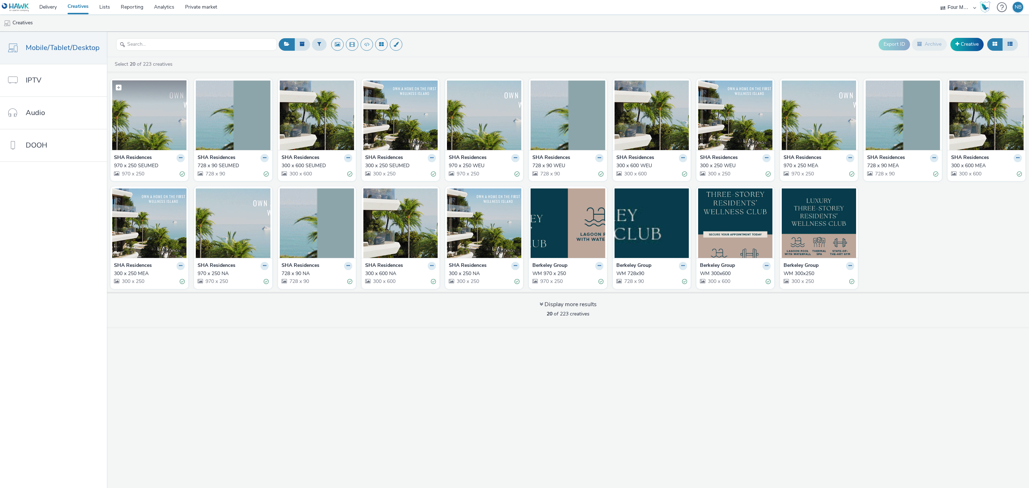
click at [164, 119] on img at bounding box center [149, 115] width 74 height 70
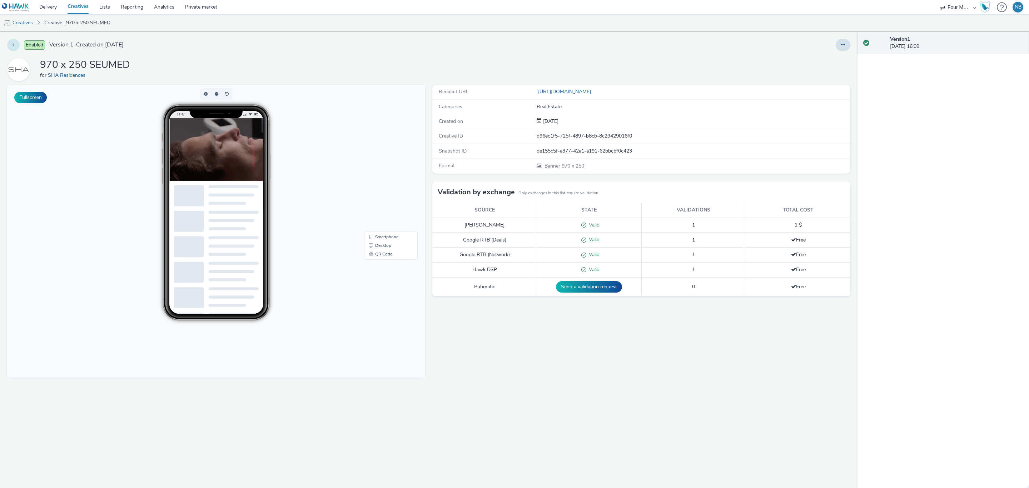
click at [11, 45] on button at bounding box center [13, 45] width 13 height 12
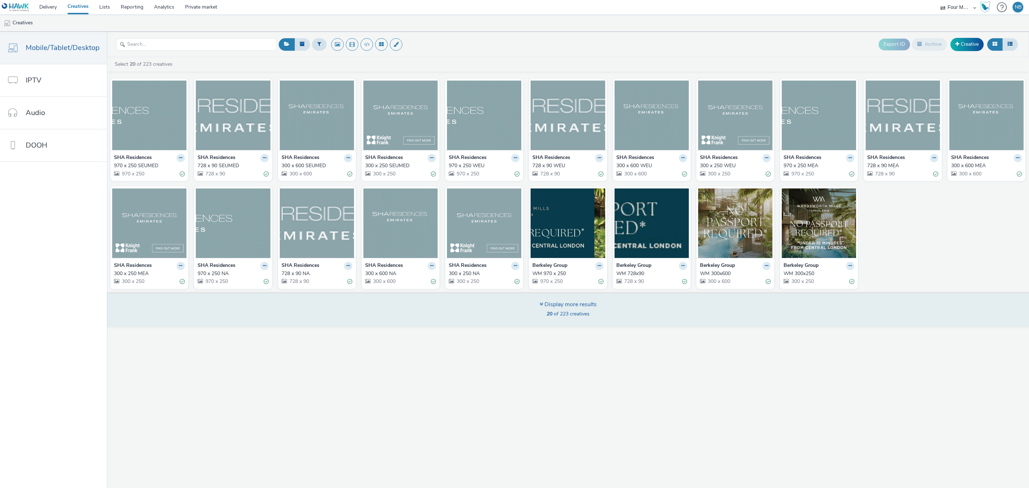
click at [551, 323] on div "Display more results 20 of 223 creatives" at bounding box center [567, 309] width 927 height 35
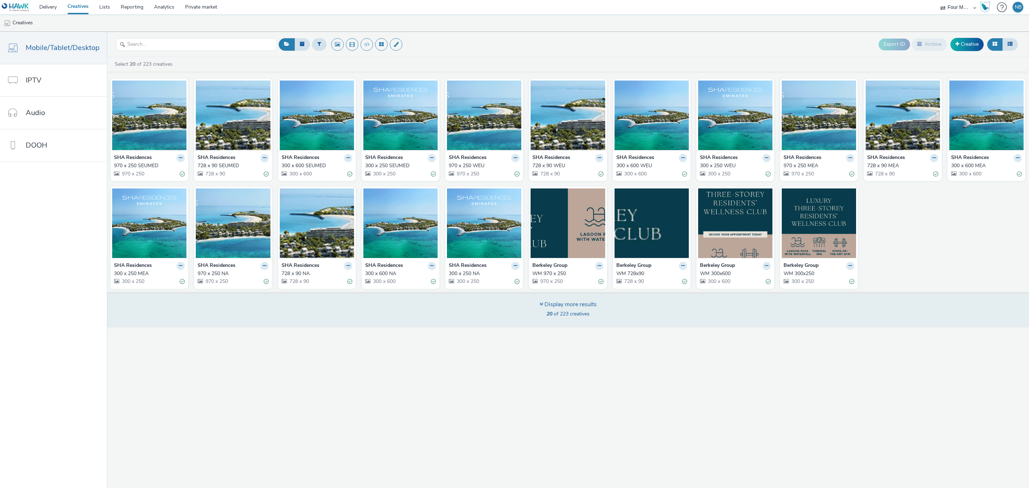
click at [540, 307] on icon at bounding box center [542, 304] width 4 height 6
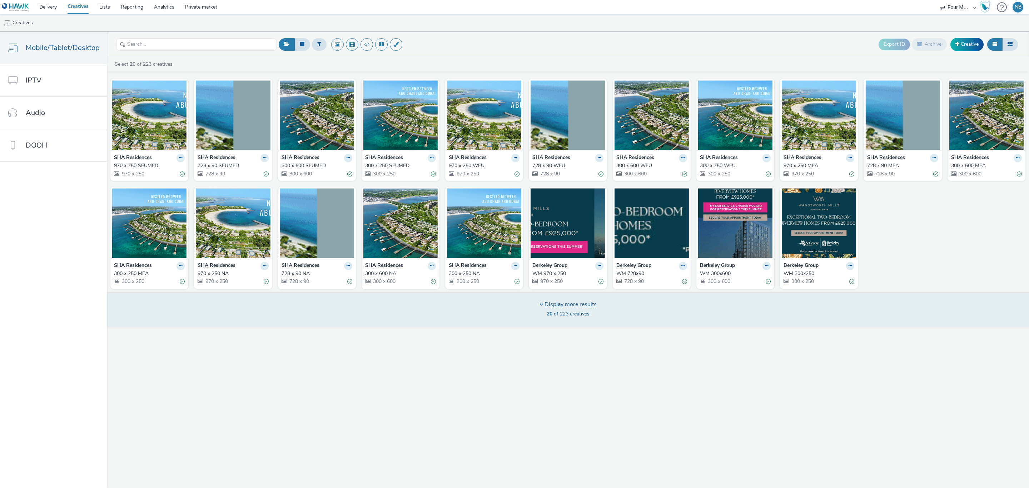
click at [543, 309] on div "Display more results" at bounding box center [568, 305] width 57 height 8
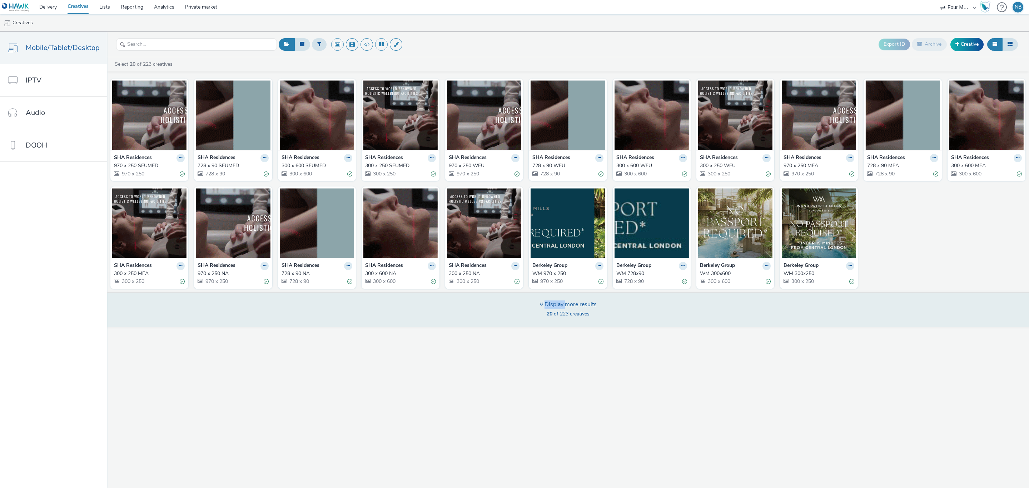
click at [543, 309] on div "Display more results" at bounding box center [568, 305] width 57 height 8
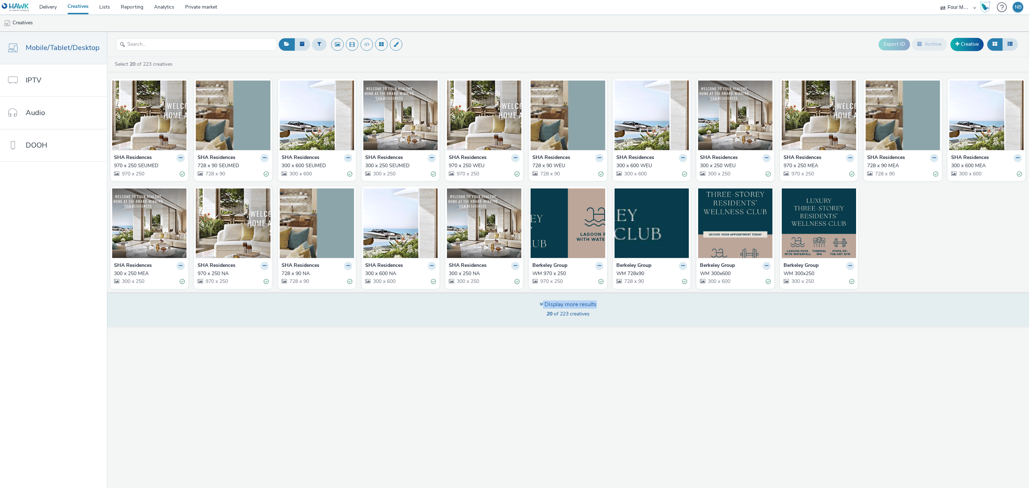
click at [543, 309] on div "Display more results" at bounding box center [568, 305] width 57 height 8
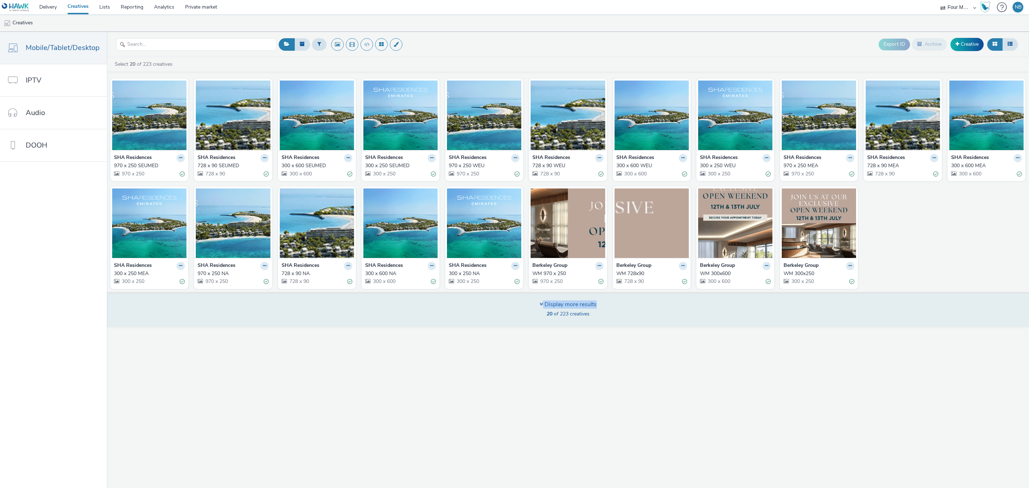
click at [543, 309] on div "Display more results" at bounding box center [568, 305] width 57 height 8
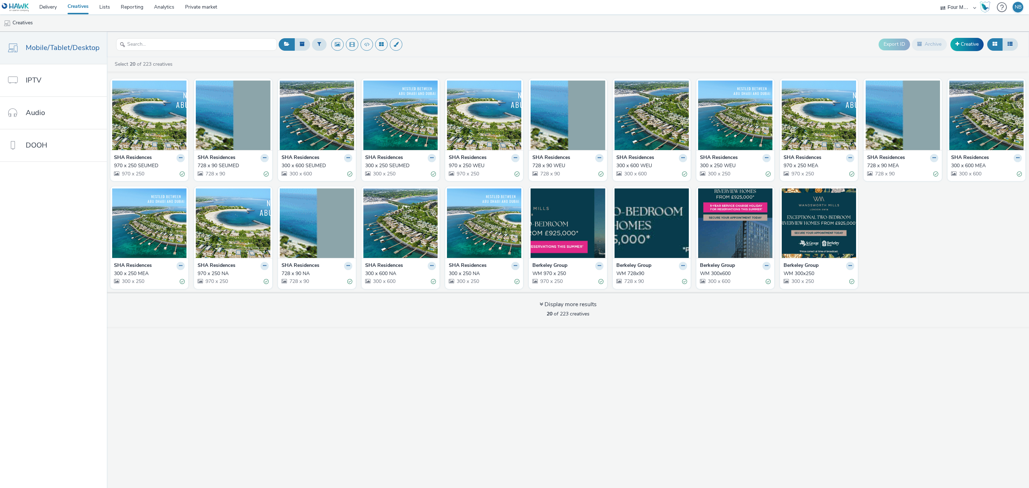
click at [548, 379] on div "Export ID Archive Creative Select 20 of 223 creatives SHA Residences 970 x 250 …" at bounding box center [568, 260] width 922 height 456
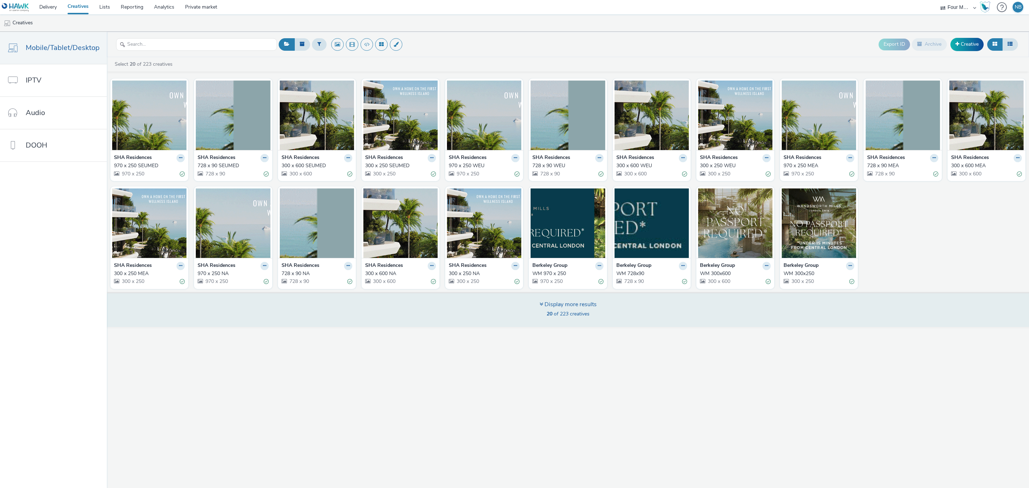
click at [524, 298] on div "Display more results 20 of 223 creatives" at bounding box center [567, 309] width 927 height 35
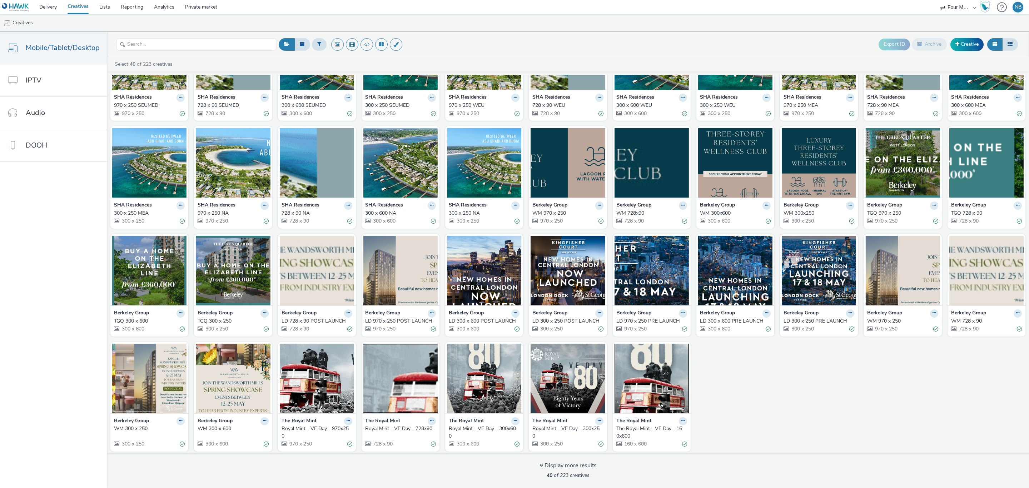
scroll to position [64, 0]
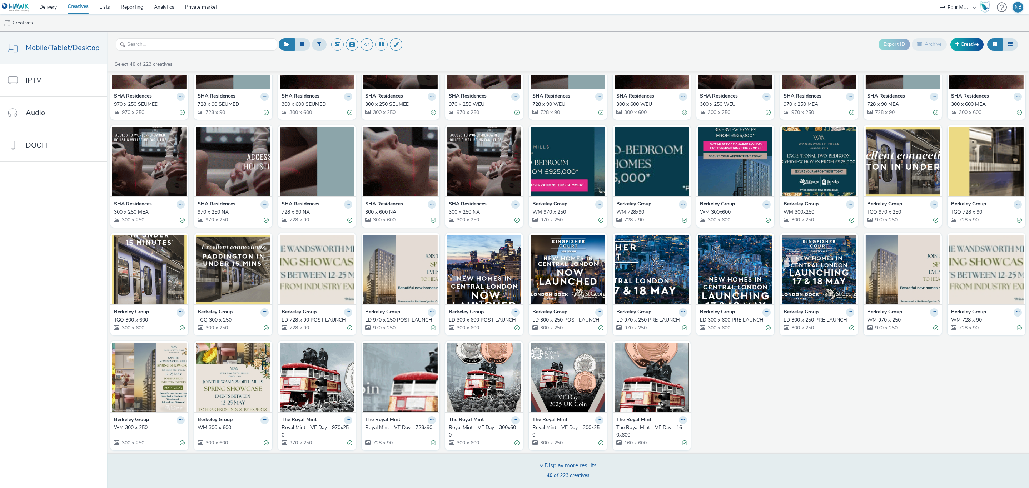
drag, startPoint x: 539, startPoint y: 456, endPoint x: 540, endPoint y: 470, distance: 14.1
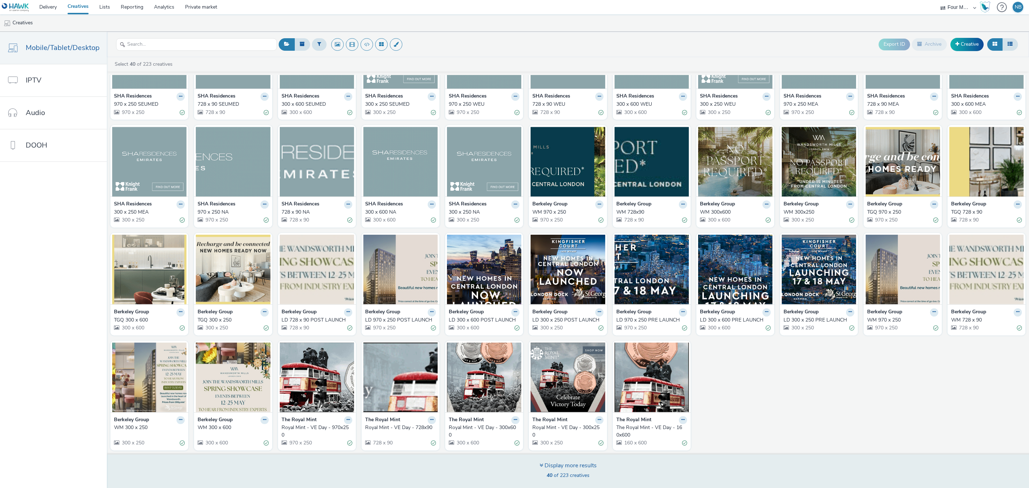
click at [539, 456] on div "Display more results 40 of 223 creatives" at bounding box center [567, 470] width 927 height 35
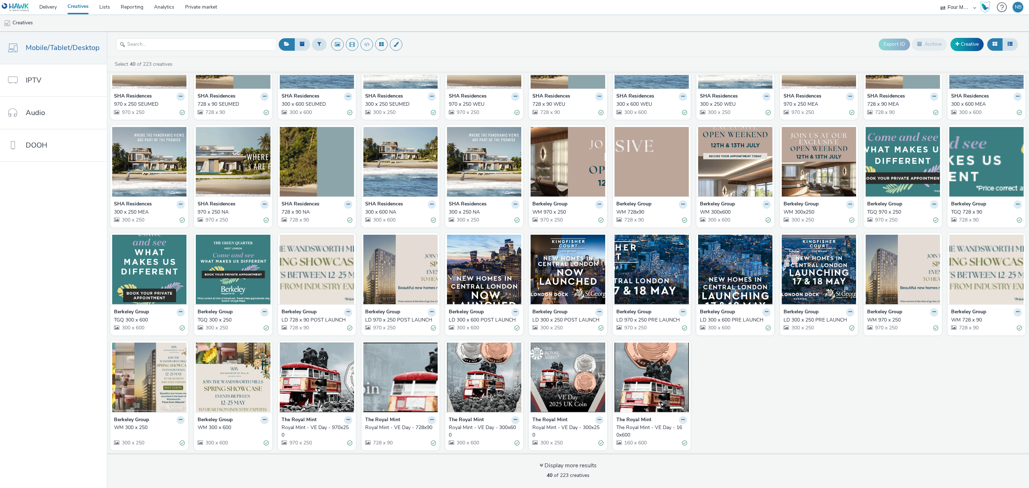
click at [787, 370] on div "SHA Residences 970 x 250 SEUMED 970 x 250 SHA Residences 728 x 90 SEUMED 728 x …" at bounding box center [568, 234] width 922 height 440
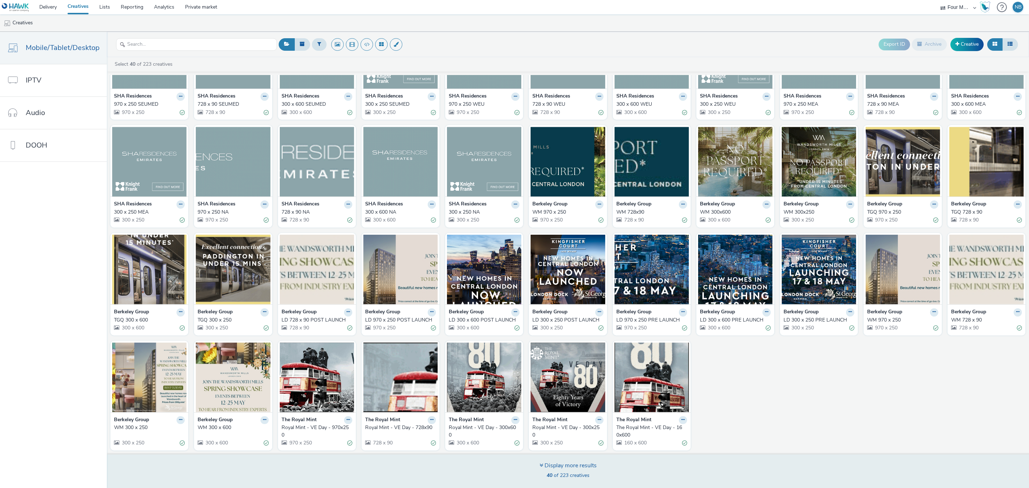
click at [537, 469] on div "Display more results 40 of 223 creatives" at bounding box center [567, 470] width 927 height 35
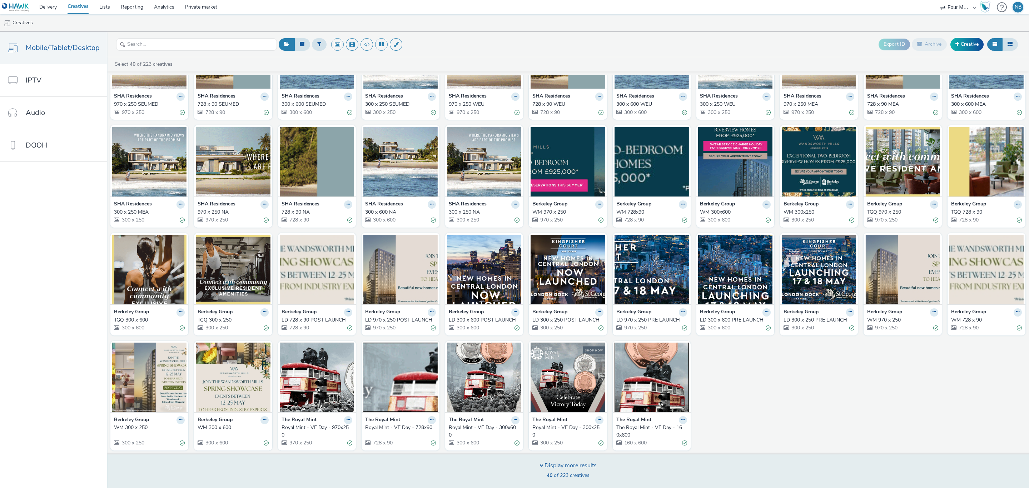
click at [556, 467] on div "Display more results" at bounding box center [568, 466] width 57 height 8
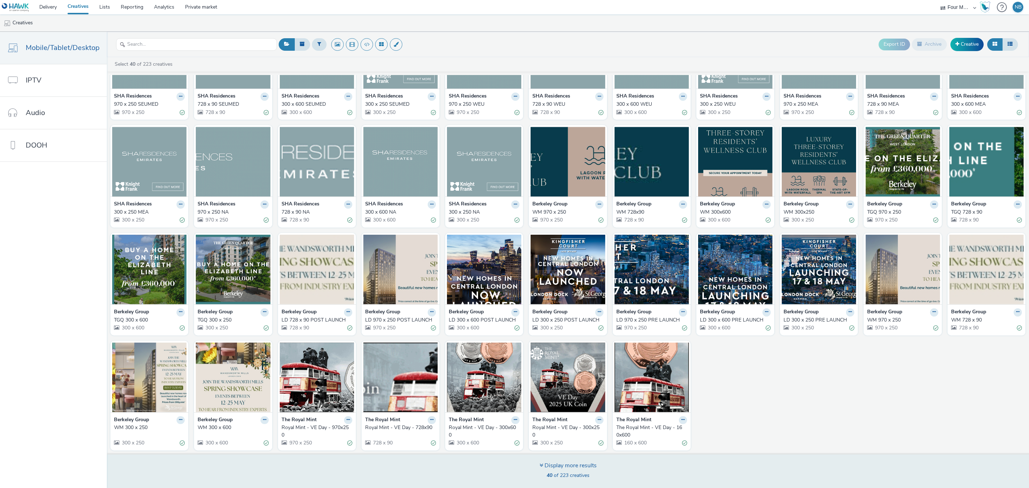
click at [567, 463] on div "Display more results" at bounding box center [568, 466] width 57 height 8
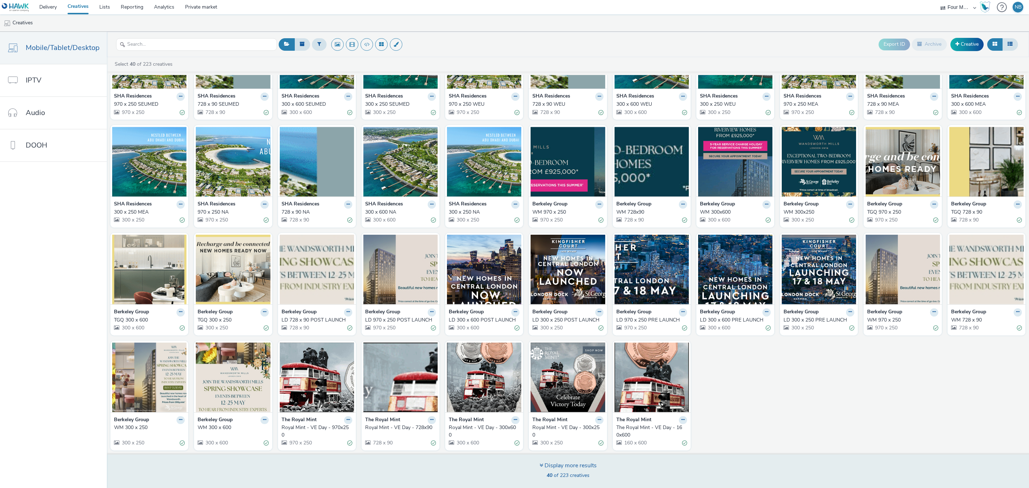
click at [567, 463] on div "Display more results" at bounding box center [568, 466] width 57 height 8
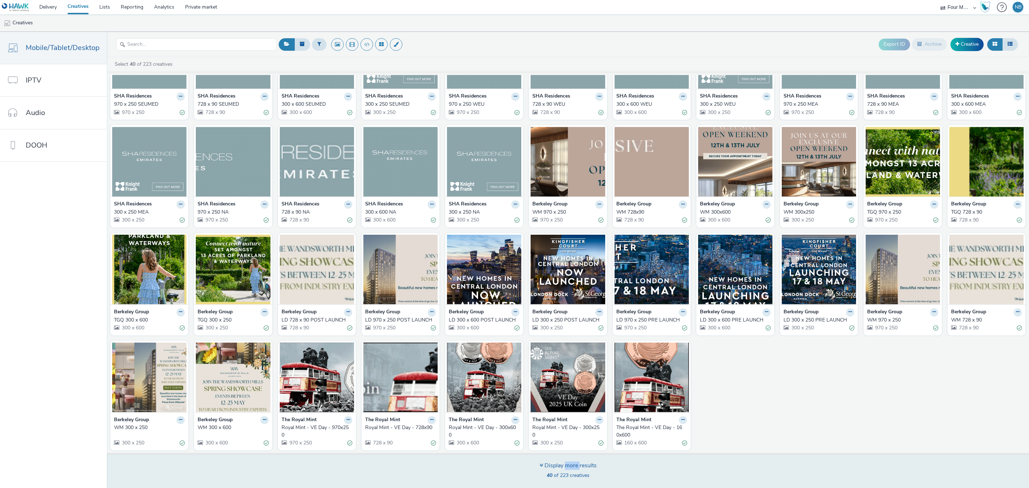
click at [567, 463] on div "Display more results" at bounding box center [568, 466] width 57 height 8
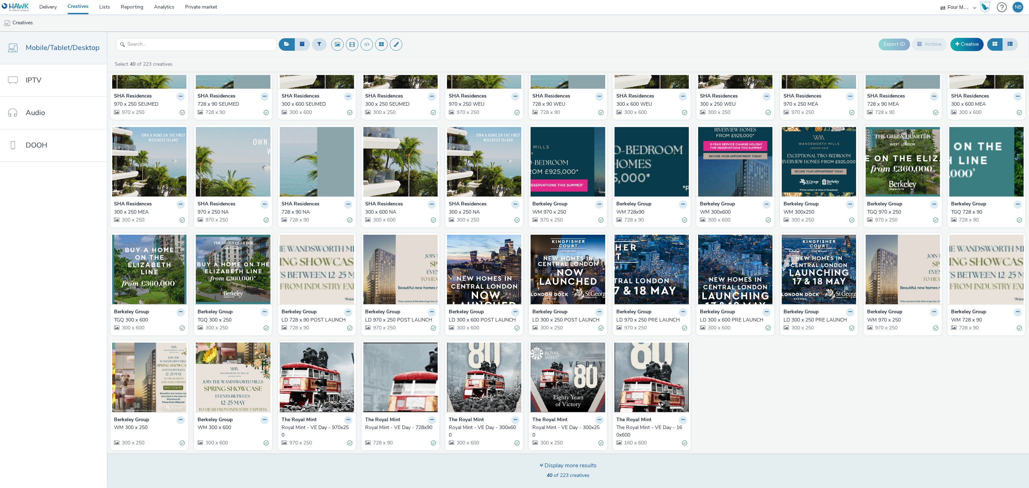
click at [506, 467] on div "Display more results 40 of 223 creatives" at bounding box center [567, 470] width 927 height 35
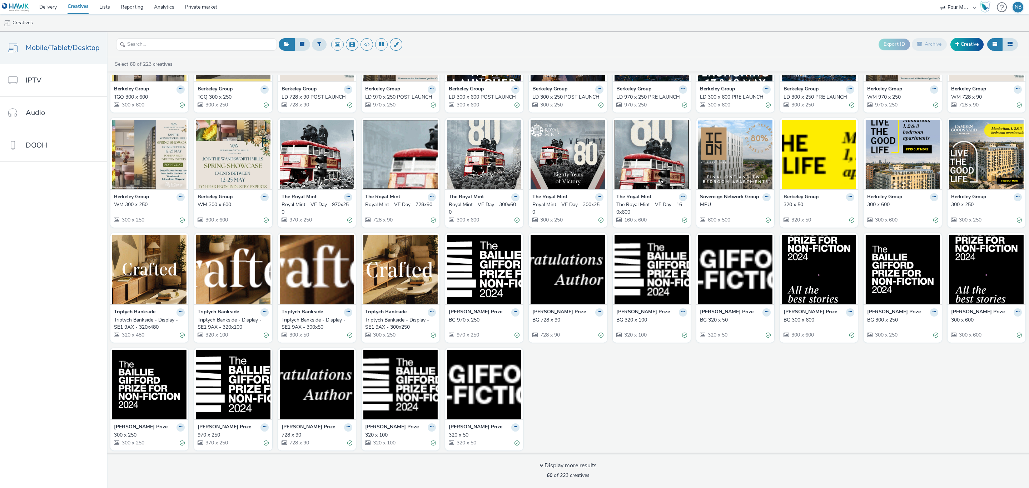
scroll to position [288, 0]
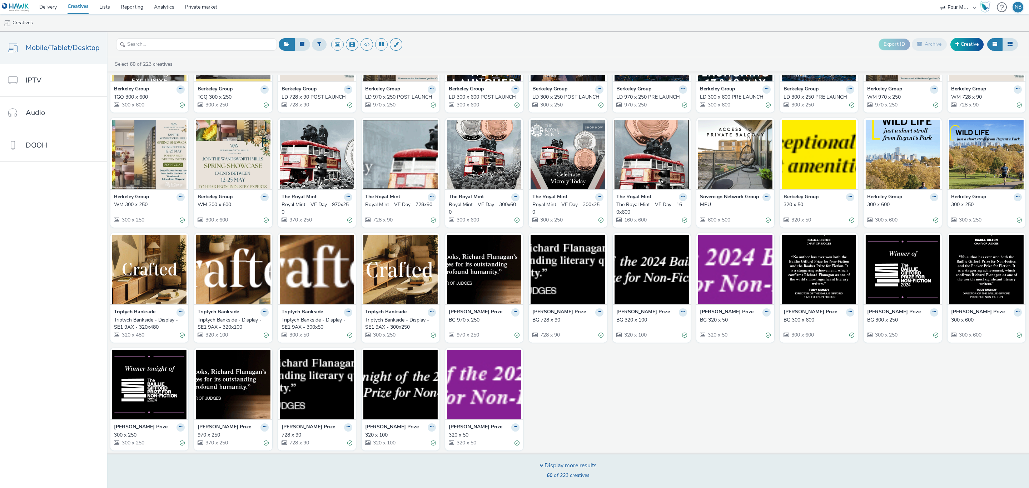
click at [547, 466] on div "Display more results" at bounding box center [568, 466] width 57 height 8
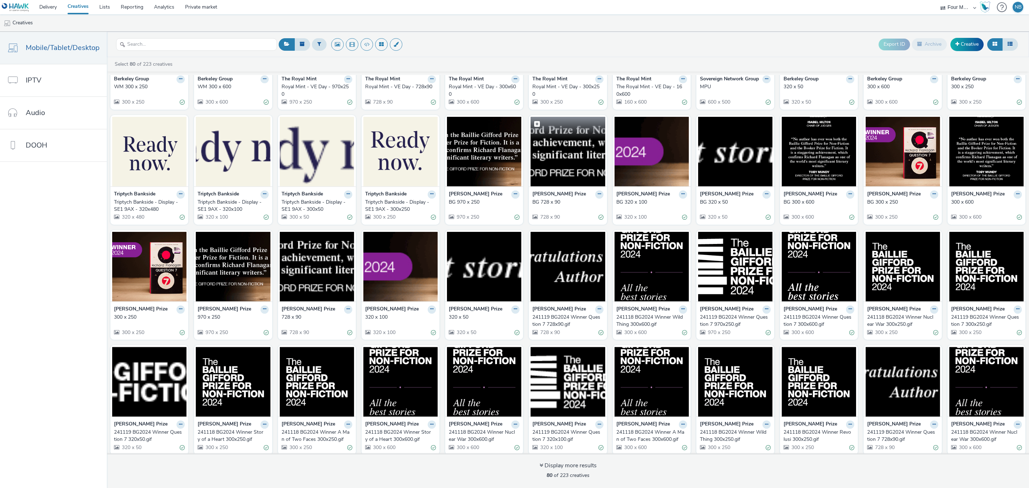
scroll to position [527, 0]
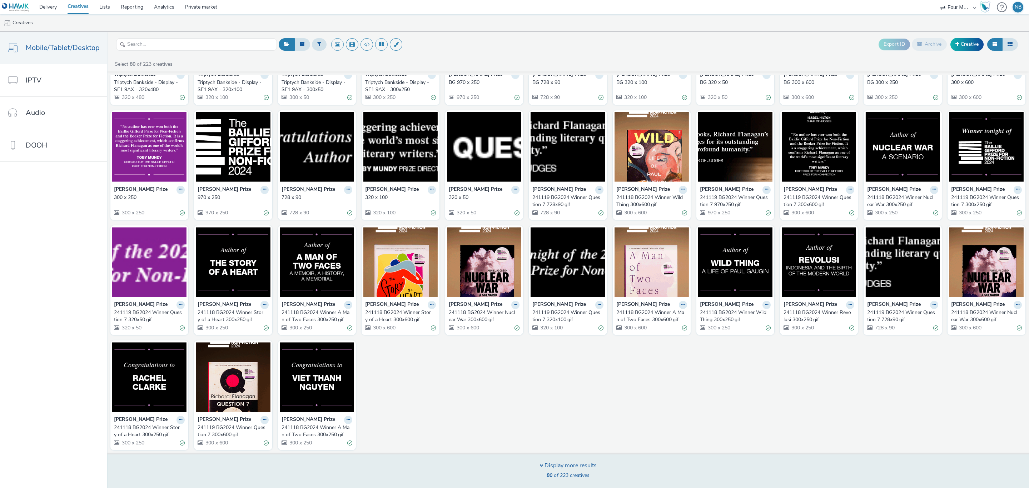
click at [544, 463] on div "Display more results" at bounding box center [568, 466] width 57 height 8
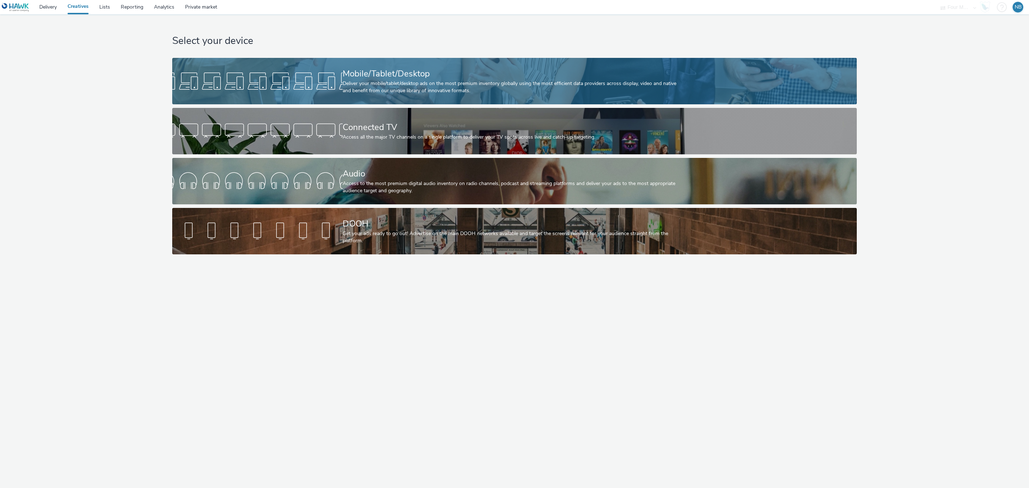
click at [307, 80] on div at bounding box center [257, 81] width 170 height 23
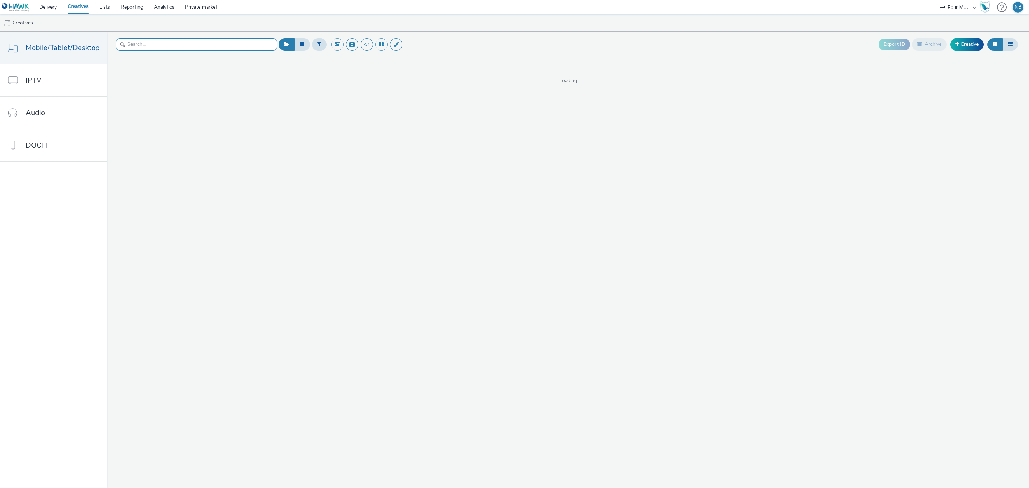
click at [152, 41] on input "text" at bounding box center [196, 44] width 161 height 13
paste input "Berkeley Group - St George - London Dock - Retargeting - 300x250"
click at [232, 118] on div "This list is empty... New creative" at bounding box center [568, 114] width 922 height 65
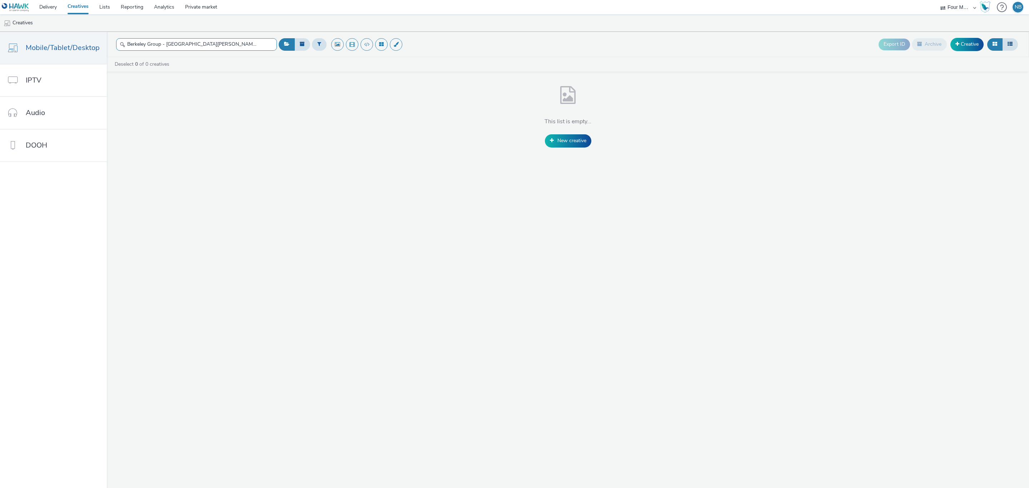
click at [184, 43] on input "Berkeley Group - St George - London Dock - Retargeting - 300x250" at bounding box center [196, 44] width 161 height 13
type input "london dock"
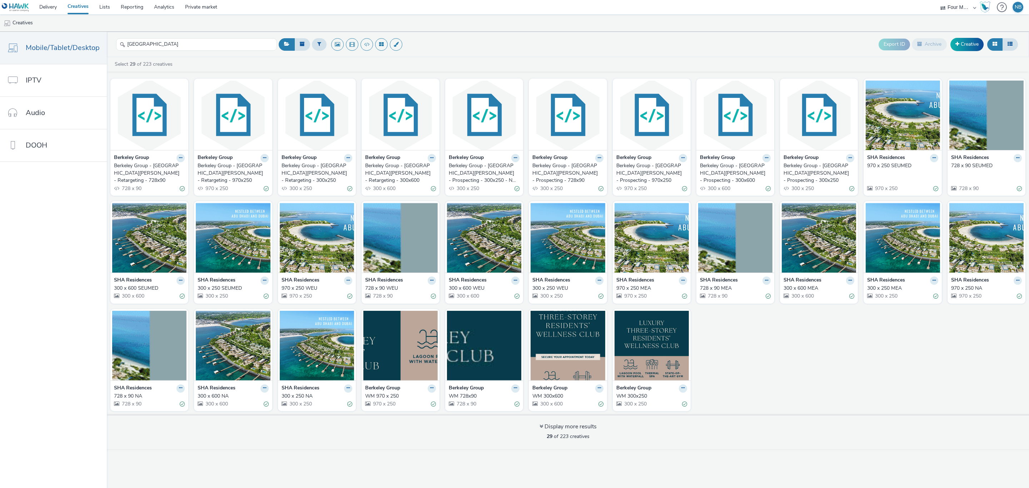
click at [141, 173] on div "Berkeley Group - St George - London Dock - Retargeting - 728x90" at bounding box center [148, 173] width 68 height 22
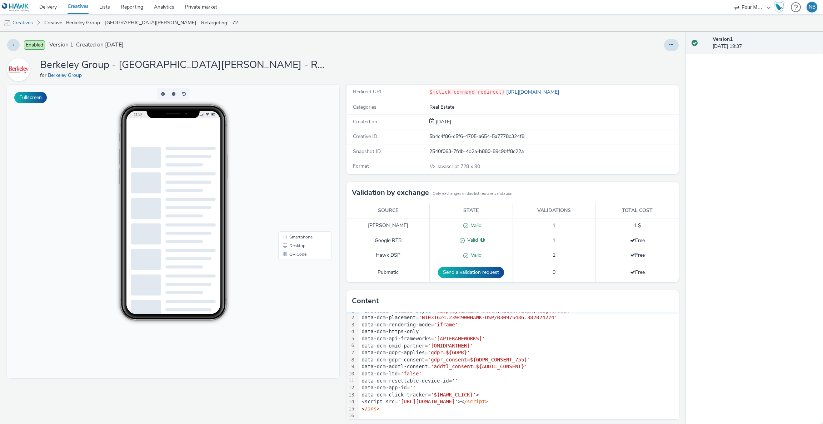
scroll to position [8, 0]
